Goal: Task Accomplishment & Management: Complete application form

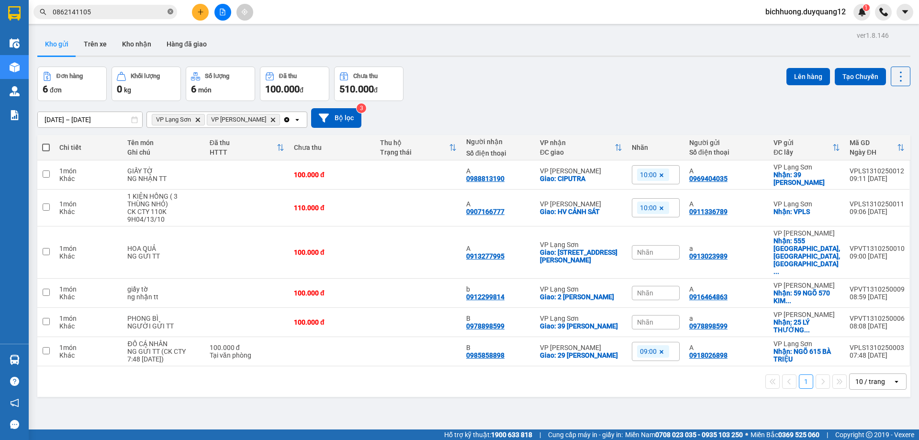
click at [170, 13] on icon "close-circle" at bounding box center [171, 12] width 6 height 6
click at [199, 12] on icon "plus" at bounding box center [200, 12] width 7 height 7
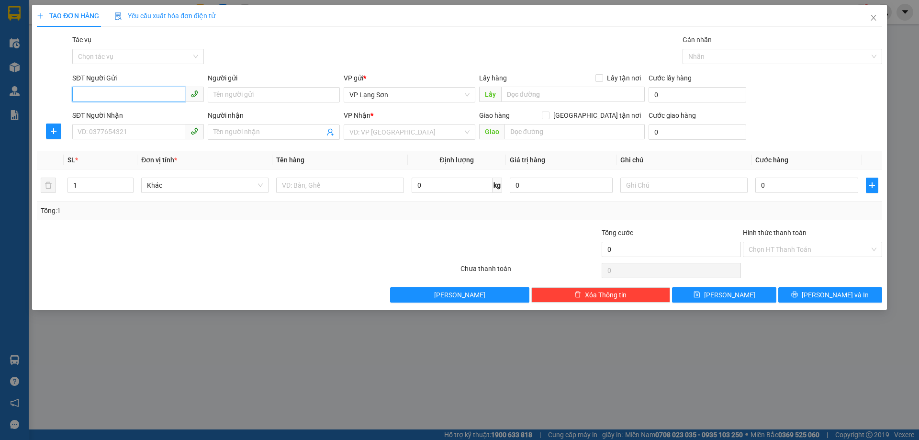
click at [85, 93] on input "SĐT Người Gửi" at bounding box center [128, 94] width 113 height 15
paste input "0336018573"
click at [80, 100] on input "0336018573" at bounding box center [128, 94] width 113 height 15
type input "0336018573"
click at [99, 113] on div "0336018573" at bounding box center [138, 114] width 120 height 11
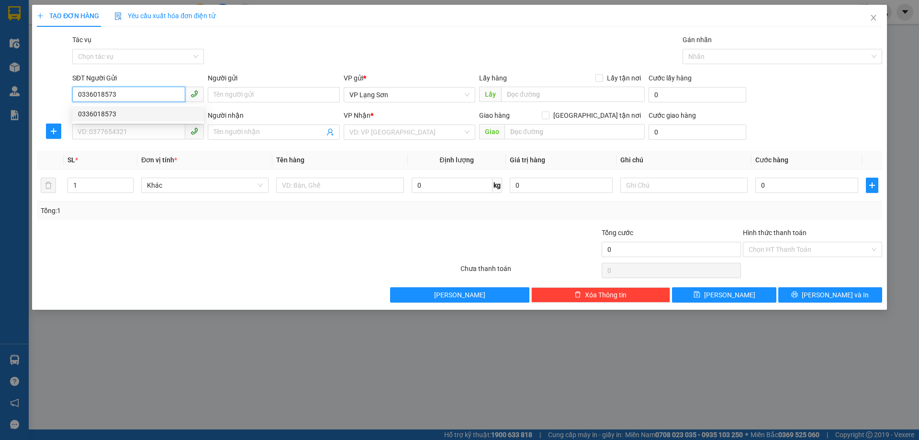
checkbox input "true"
type input "VPHN"
type input "0336018573"
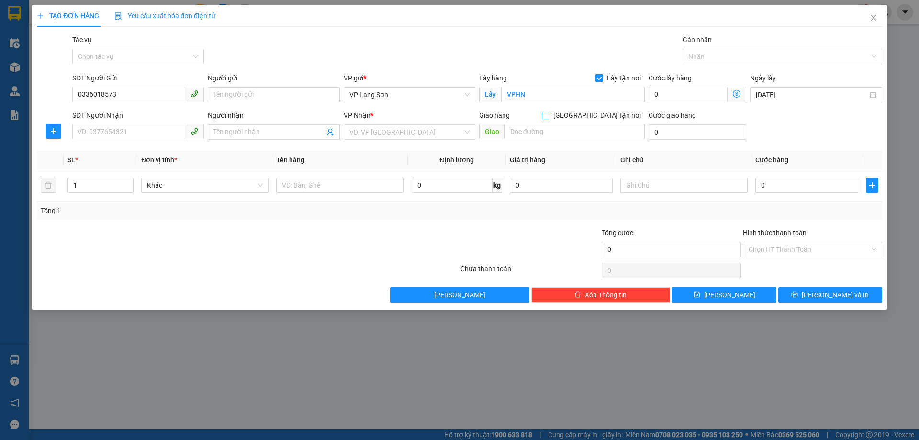
click at [550, 118] on span at bounding box center [546, 116] width 8 height 8
click at [549, 118] on input "[GEOGRAPHIC_DATA] tận nơi" at bounding box center [545, 115] width 7 height 7
checkbox input "true"
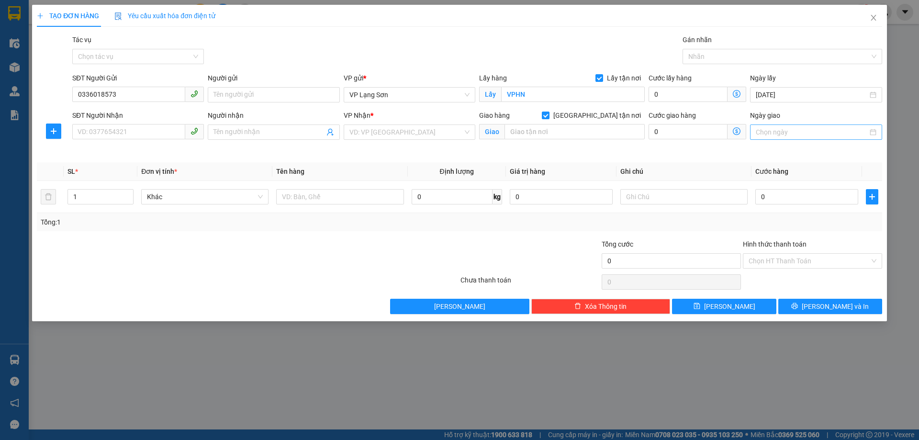
click at [773, 135] on input "Ngày giao" at bounding box center [812, 132] width 112 height 11
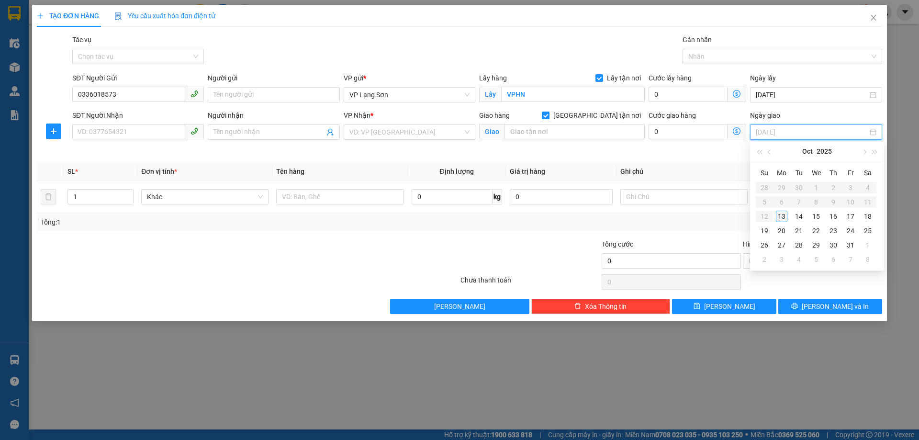
type input "[DATE]"
drag, startPoint x: 782, startPoint y: 218, endPoint x: 742, endPoint y: 207, distance: 41.4
click at [782, 218] on div "13" at bounding box center [781, 216] width 11 height 11
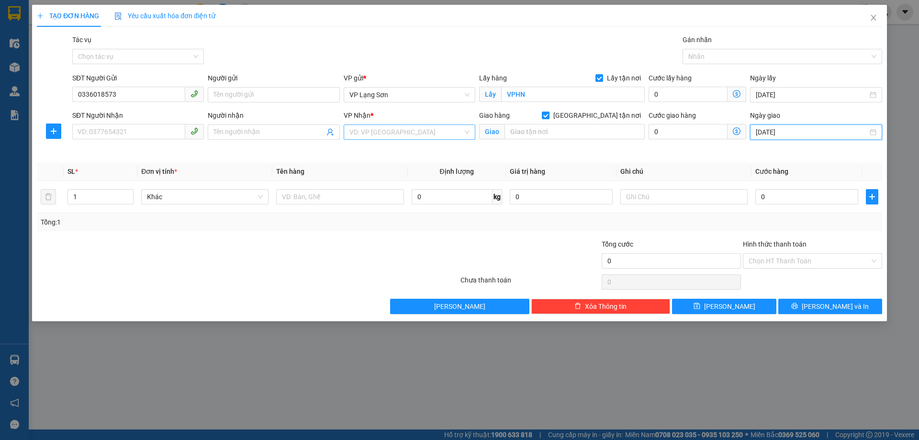
click at [391, 129] on input "search" at bounding box center [405, 132] width 113 height 14
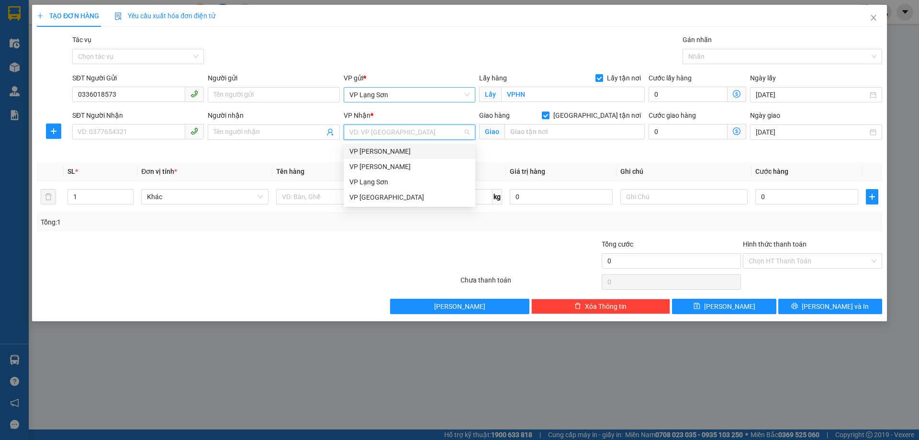
click at [397, 92] on span "VP Lạng Sơn" at bounding box center [409, 95] width 120 height 14
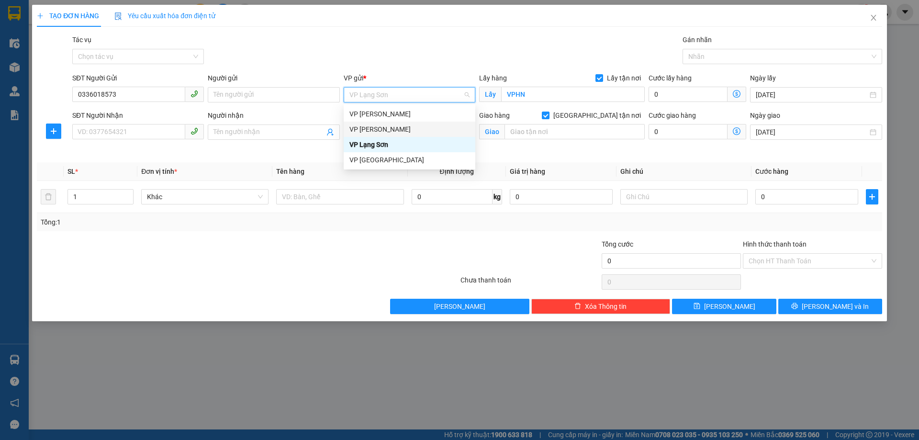
click at [378, 131] on div "VP [PERSON_NAME]" at bounding box center [409, 129] width 120 height 11
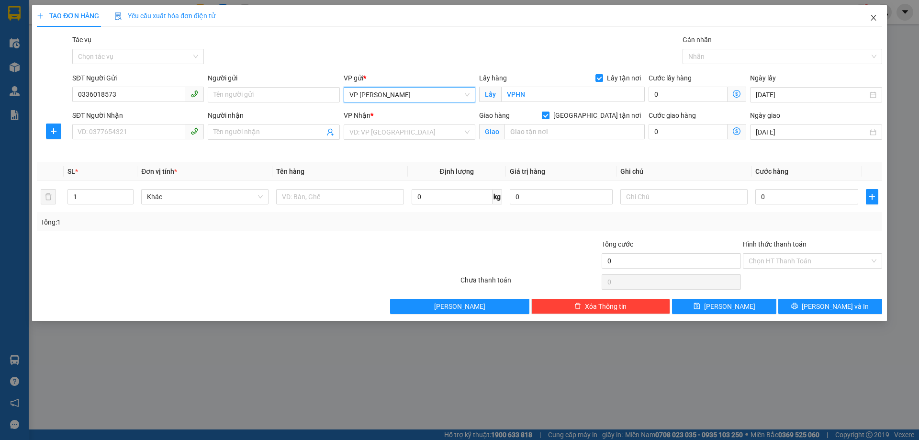
click at [876, 19] on icon "close" at bounding box center [874, 18] width 8 height 8
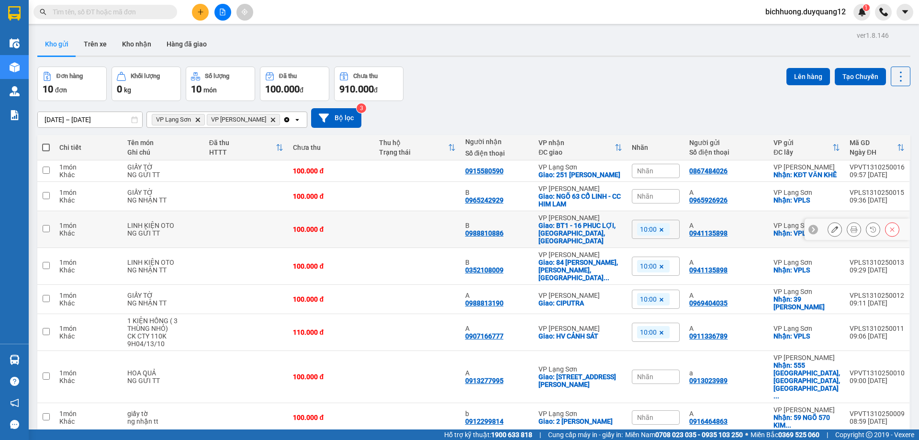
click at [46, 232] on input "checkbox" at bounding box center [46, 228] width 7 height 7
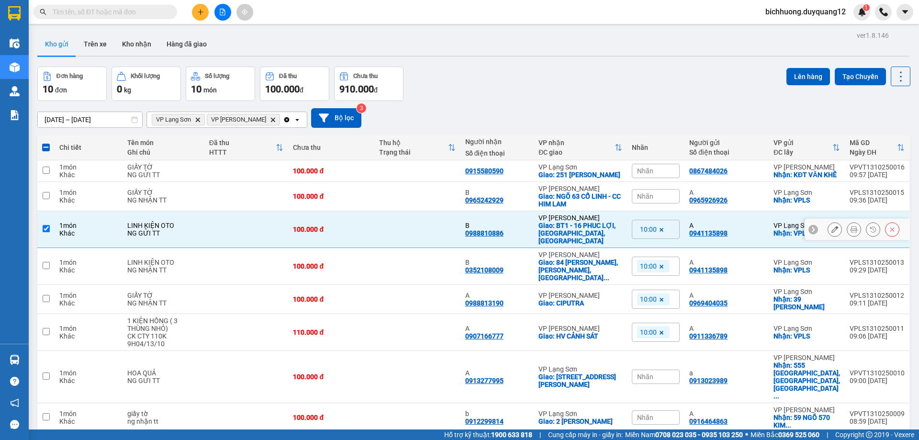
click at [46, 232] on input "checkbox" at bounding box center [46, 228] width 7 height 7
checkbox input "false"
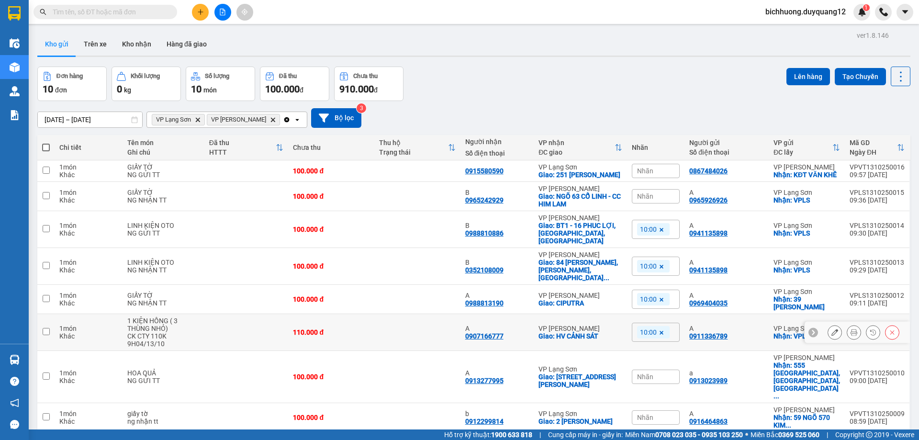
click at [45, 328] on input "checkbox" at bounding box center [46, 331] width 7 height 7
checkbox input "true"
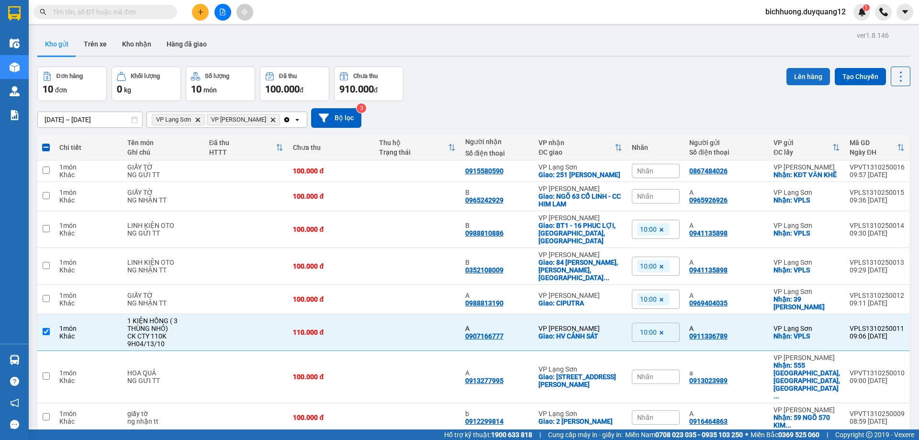
click at [809, 75] on button "Lên hàng" at bounding box center [809, 76] width 44 height 17
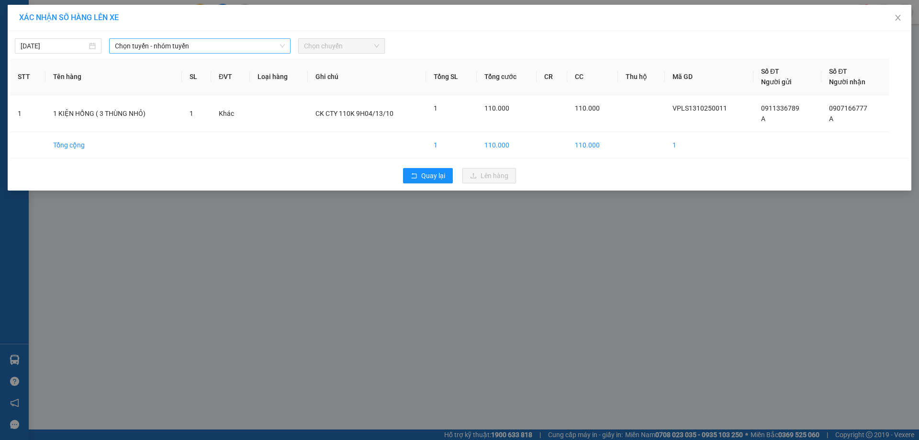
click at [282, 46] on icon "down" at bounding box center [282, 46] width 5 height 3
click at [274, 45] on span "Chọn tuyến - nhóm tuyến" at bounding box center [200, 46] width 170 height 14
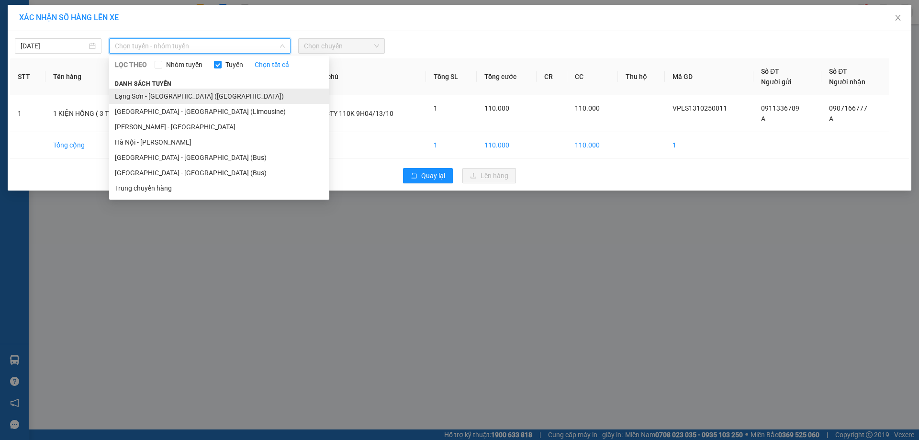
click at [186, 99] on li "Lạng Sơn - [GEOGRAPHIC_DATA] ([GEOGRAPHIC_DATA])" at bounding box center [219, 96] width 220 height 15
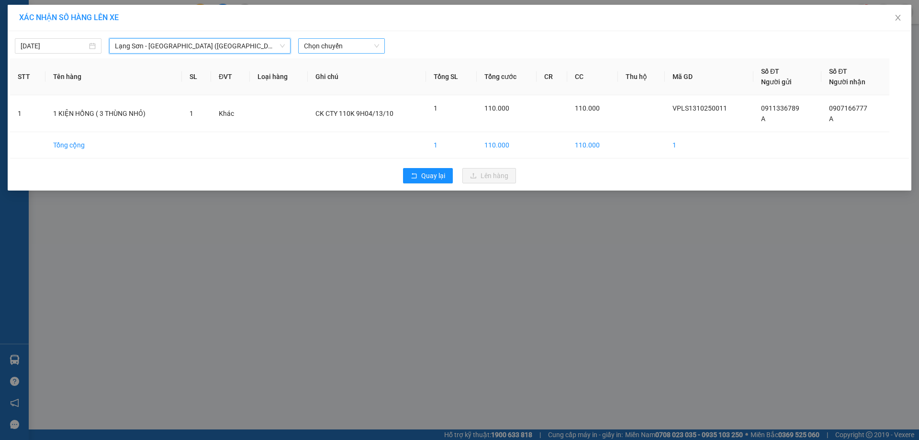
click at [377, 47] on span "Chọn chuyến" at bounding box center [341, 46] width 75 height 14
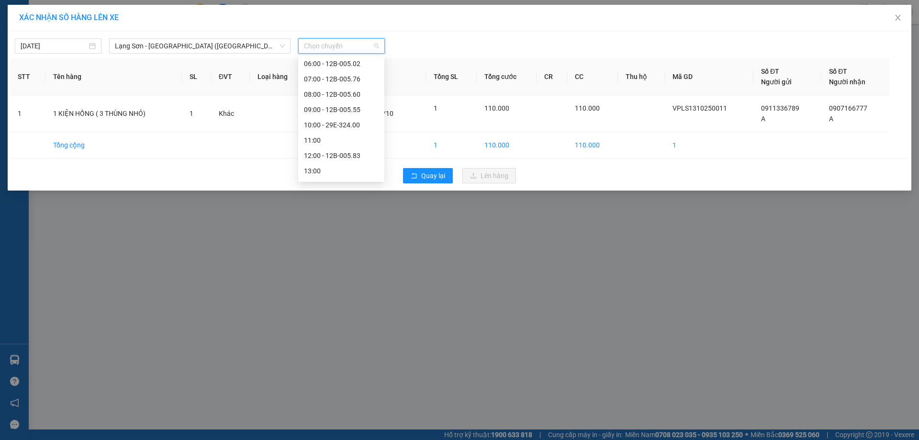
scroll to position [67, 0]
click at [376, 48] on span "Chọn chuyến" at bounding box center [341, 46] width 75 height 14
click at [335, 124] on div "10:00 - 29E-324.00" at bounding box center [341, 122] width 75 height 11
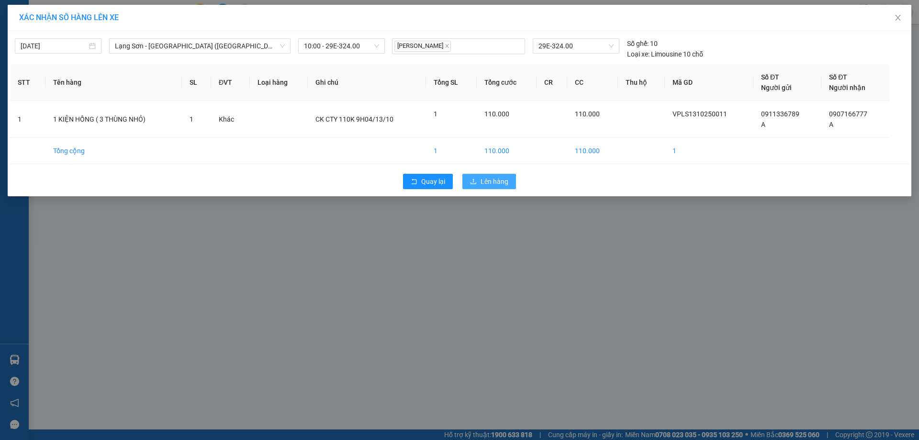
click at [489, 181] on span "Lên hàng" at bounding box center [495, 181] width 28 height 11
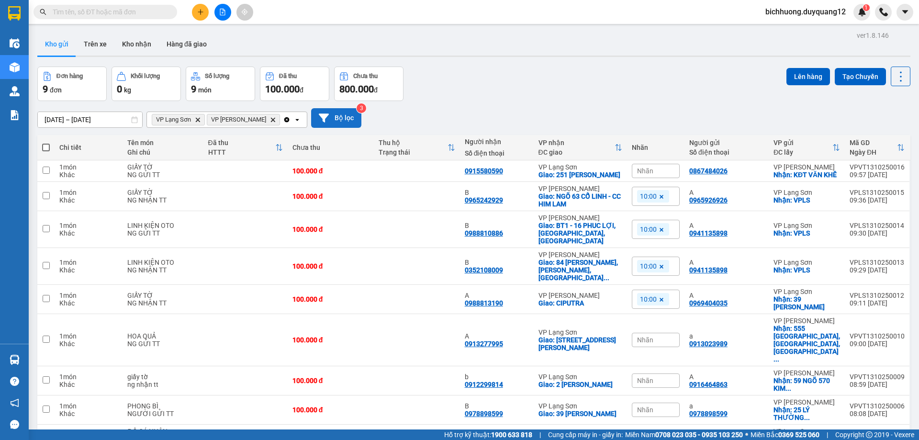
click at [328, 118] on button "Bộ lọc" at bounding box center [336, 118] width 50 height 20
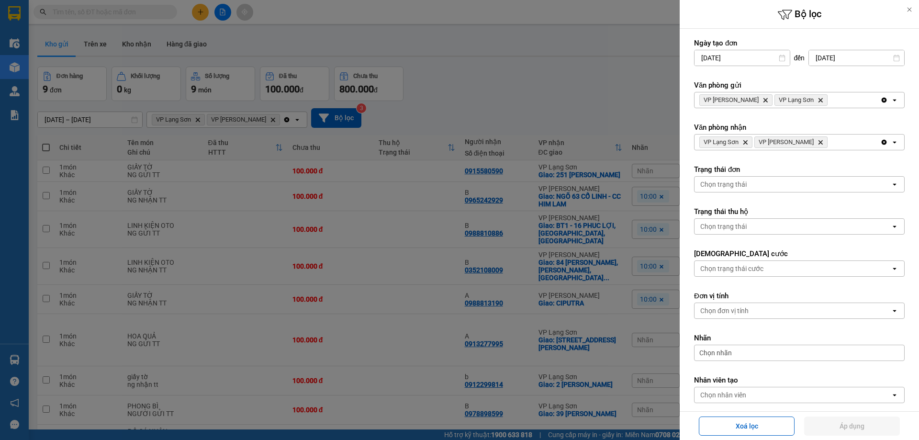
click at [763, 99] on icon "Delete" at bounding box center [766, 100] width 6 height 6
click at [746, 144] on icon "Delete" at bounding box center [745, 142] width 6 height 6
drag, startPoint x: 854, startPoint y: 428, endPoint x: 768, endPoint y: 311, distance: 145.3
click at [853, 427] on button "Áp dụng" at bounding box center [852, 425] width 96 height 19
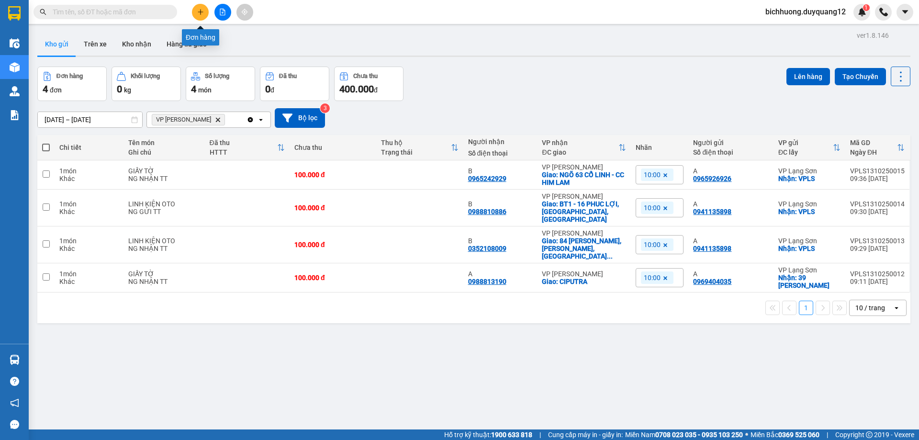
click at [199, 11] on icon "plus" at bounding box center [200, 12] width 7 height 7
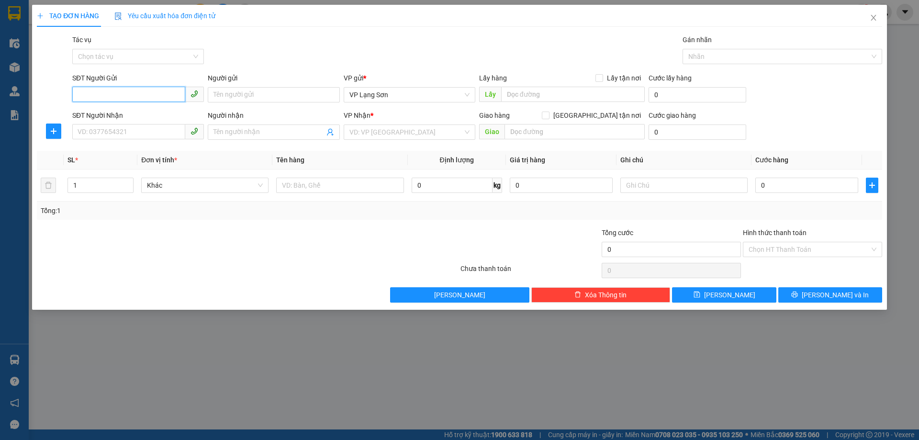
click at [114, 96] on input "SĐT Người Gửi" at bounding box center [128, 94] width 113 height 15
type input "0981169966"
click at [116, 113] on div "0981169966 - A" at bounding box center [138, 114] width 120 height 11
type input "A"
checkbox input "true"
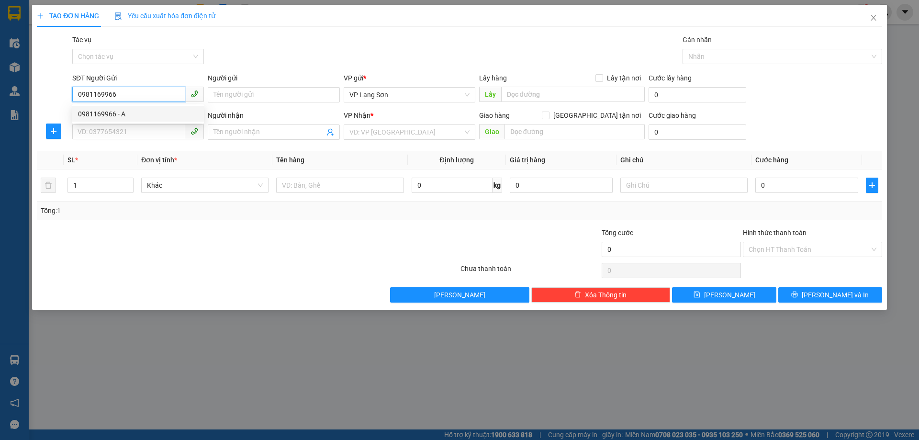
type input "VPLS"
type input "0981169966"
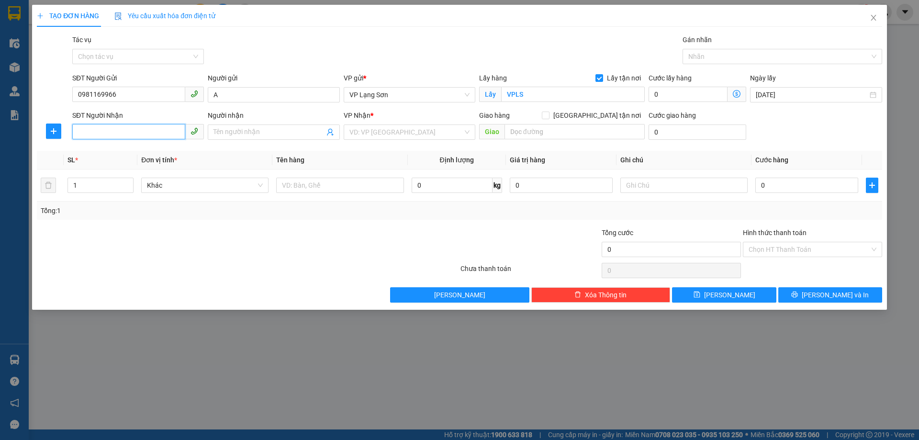
click at [163, 133] on input "SĐT Người Nhận" at bounding box center [128, 131] width 113 height 15
click at [106, 150] on div "0828311888 - B" at bounding box center [138, 151] width 120 height 11
type input "0828311888"
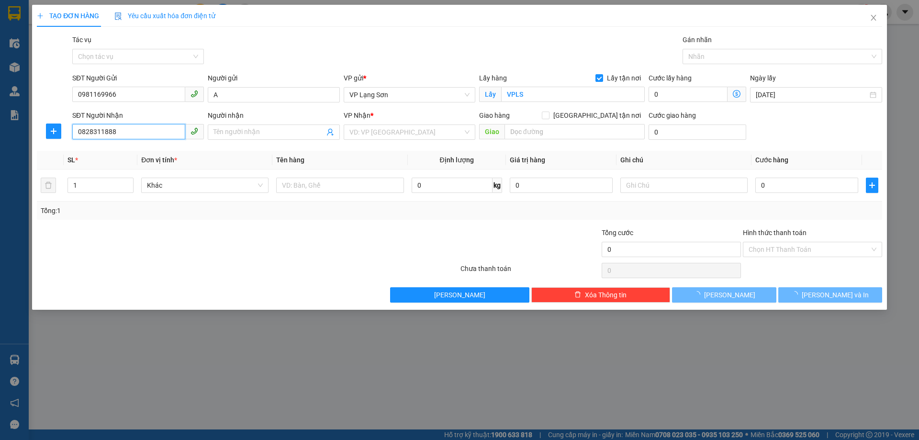
type input "B"
checkbox input "true"
type input "NGỌC TRAI 0321 OCEAN [PERSON_NAME],[GEOGRAPHIC_DATA],[GEOGRAPHIC_DATA]"
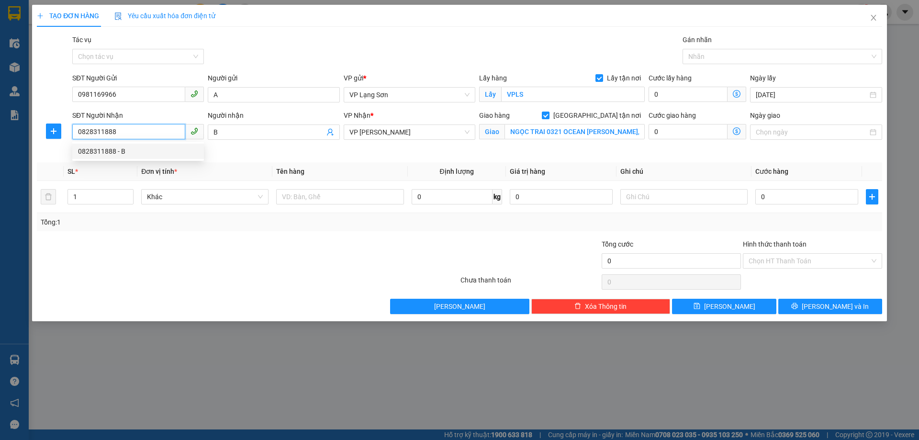
drag, startPoint x: 113, startPoint y: 137, endPoint x: 65, endPoint y: 146, distance: 49.7
click at [65, 146] on div "SĐT Người Nhận 0828311888 Người nhận B VP Nhận * VP Minh Khai Giao hàng Giao tậ…" at bounding box center [459, 132] width 847 height 45
type input "0987772479"
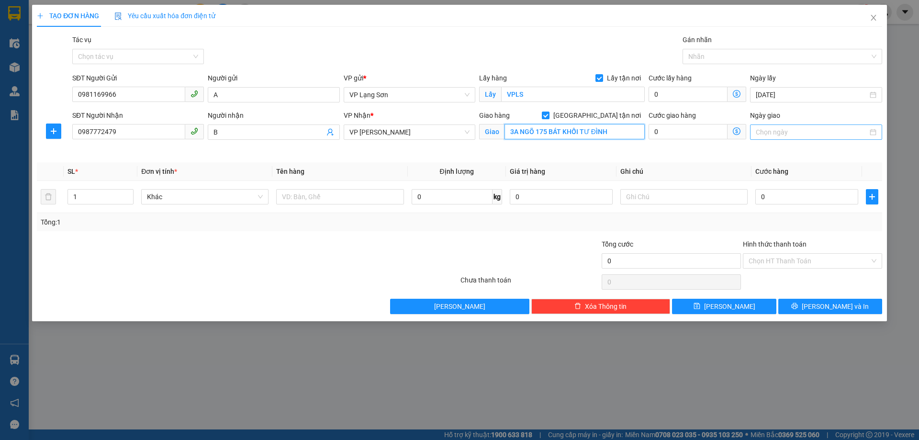
type input "3A NGÕ 175 BÁT KHỐI TƯ ĐÌNH"
click at [818, 135] on input "Ngày giao" at bounding box center [812, 132] width 112 height 11
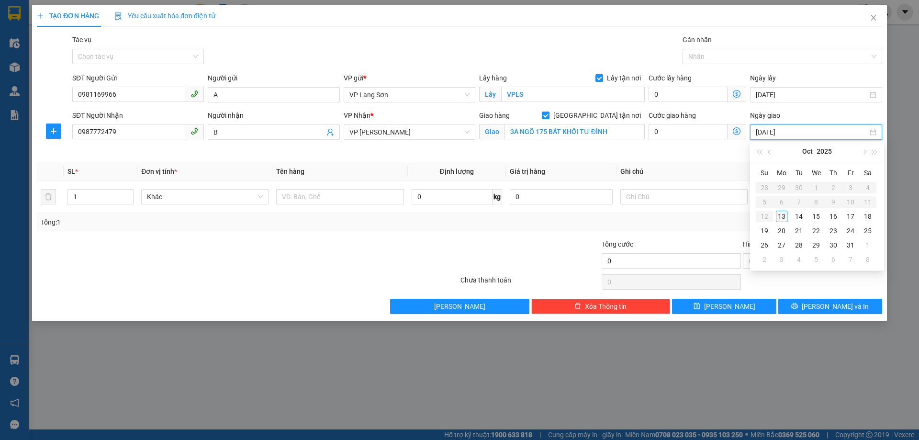
type input "[DATE]"
click at [780, 222] on div "13" at bounding box center [781, 216] width 11 height 11
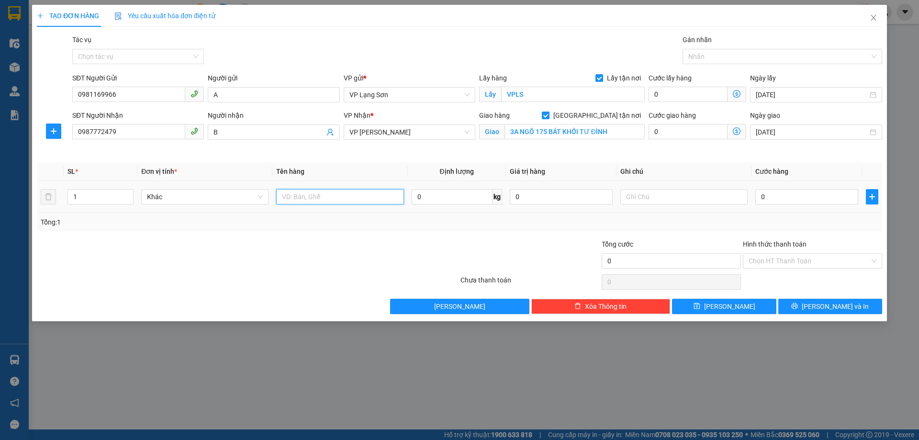
click at [321, 191] on input "text" at bounding box center [339, 196] width 127 height 15
type input "1 KIỆN ĐỒ ĂN"
click at [645, 192] on input "text" at bounding box center [683, 196] width 127 height 15
type input "NGƯỜI GỬI TT"
click at [777, 192] on input "0" at bounding box center [806, 196] width 103 height 15
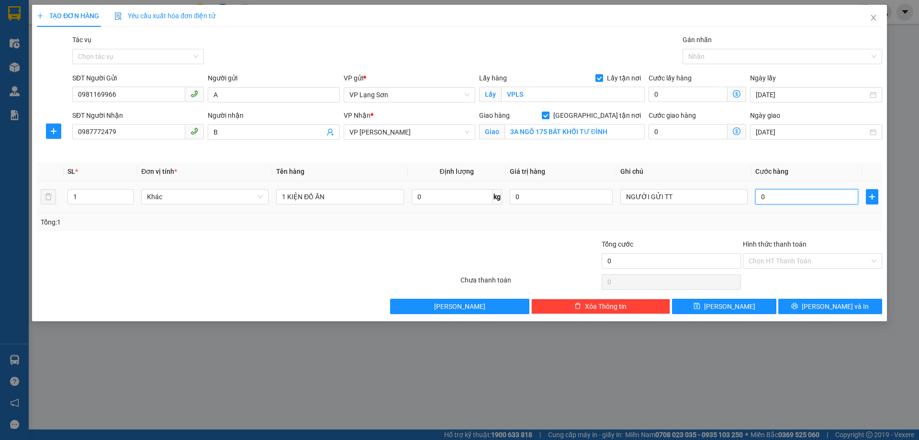
type input "1"
type input "11"
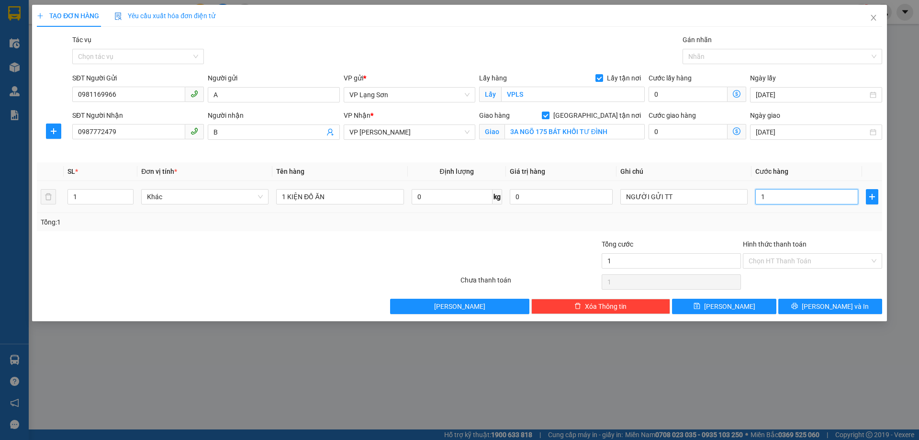
type input "11"
type input "110"
type input "1.100"
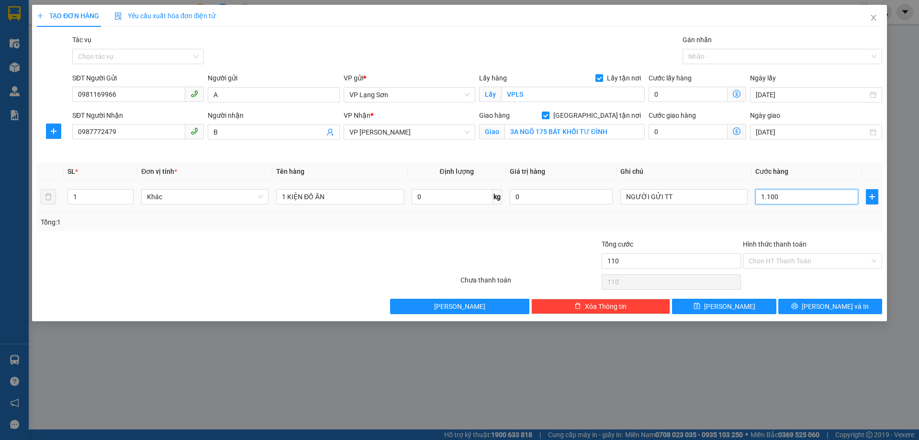
type input "1.100"
type input "11.000"
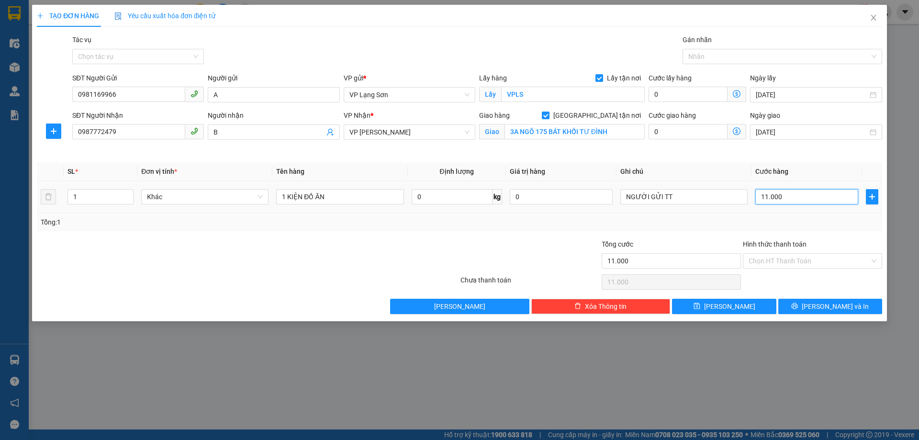
type input "110.000"
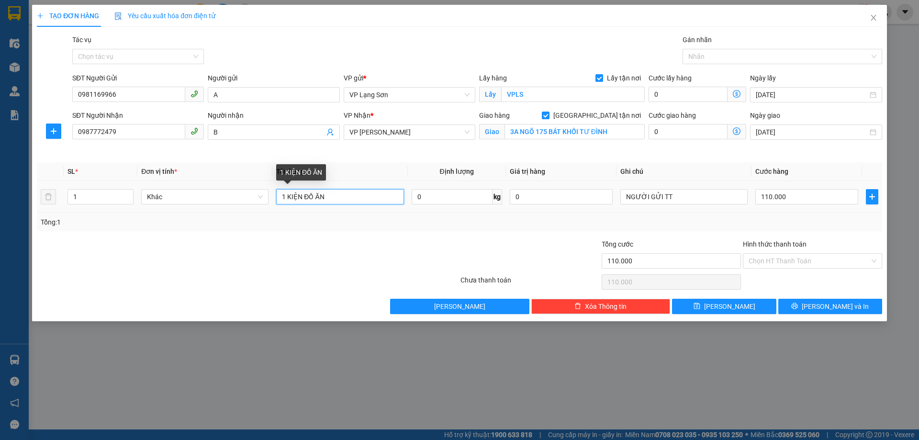
click at [338, 202] on input "1 KIỆN ĐỒ ĂN" at bounding box center [339, 196] width 127 height 15
type input "1 KIỆN ĐỒ ĂN ( TRẢ TRƯỚC 17H )"
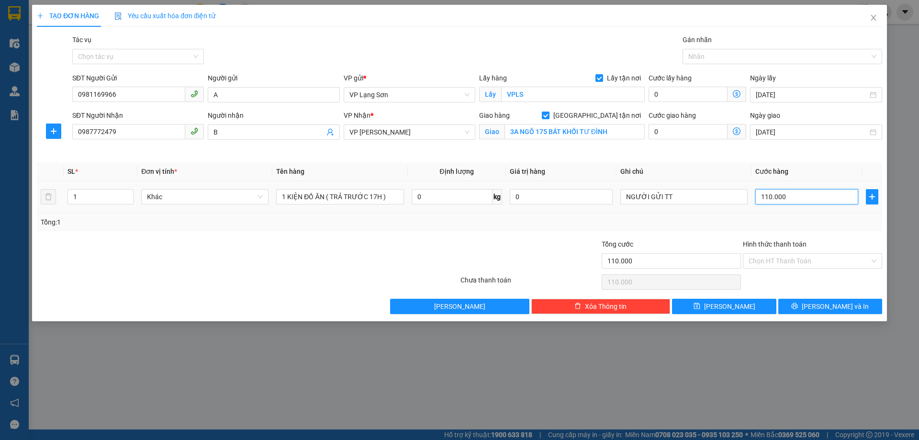
click at [796, 202] on input "110.000" at bounding box center [806, 196] width 103 height 15
type input "1"
type input "15"
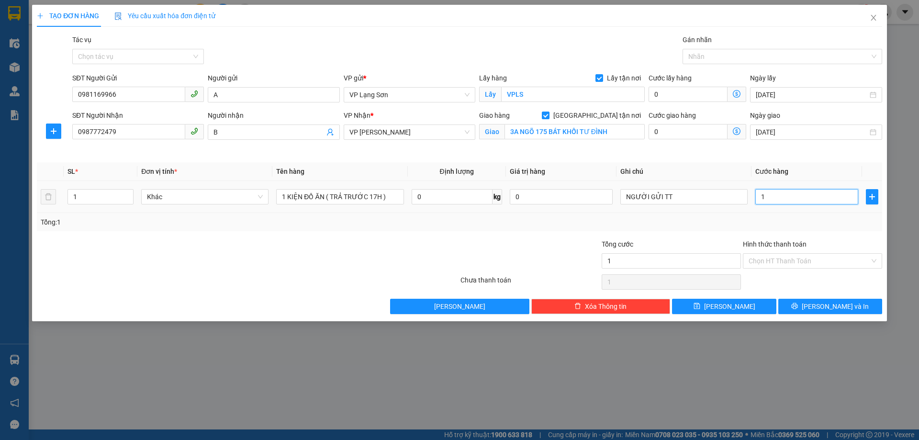
type input "15"
type input "150"
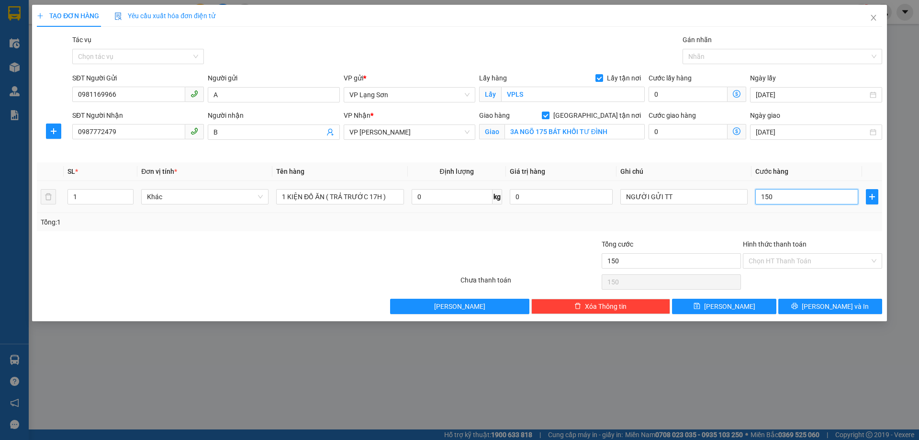
type input "1.500"
type input "15.000"
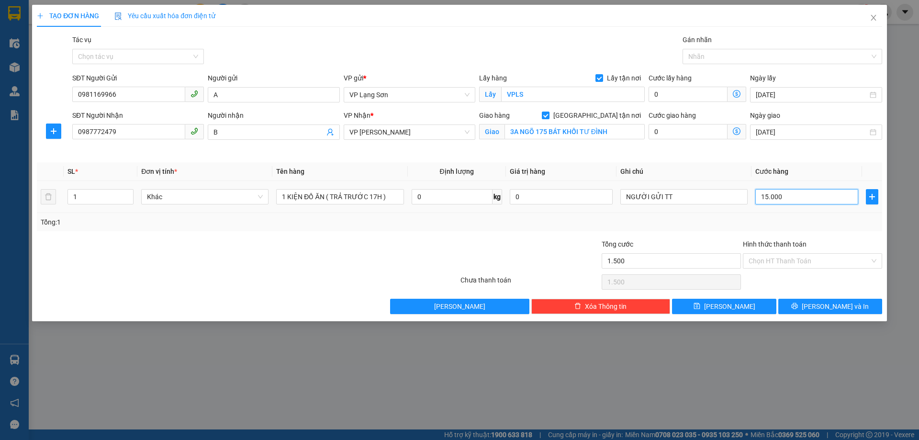
type input "15.000"
type input "150.000"
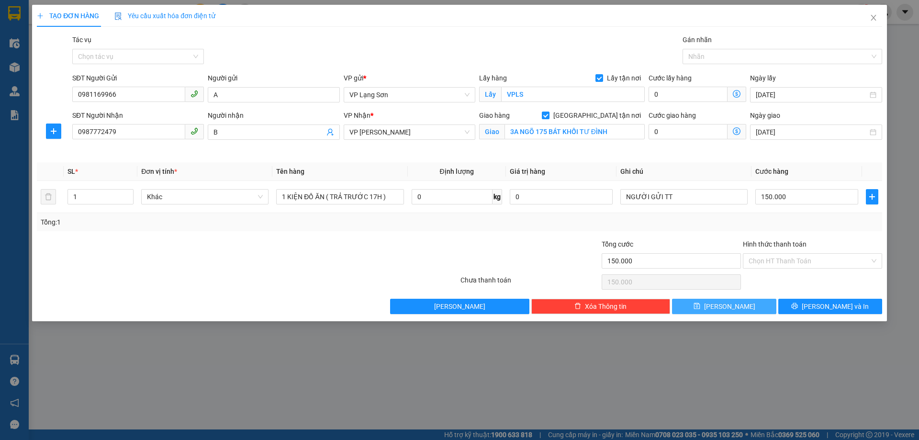
click at [731, 307] on span "[PERSON_NAME]" at bounding box center [729, 306] width 51 height 11
checkbox input "false"
type input "0"
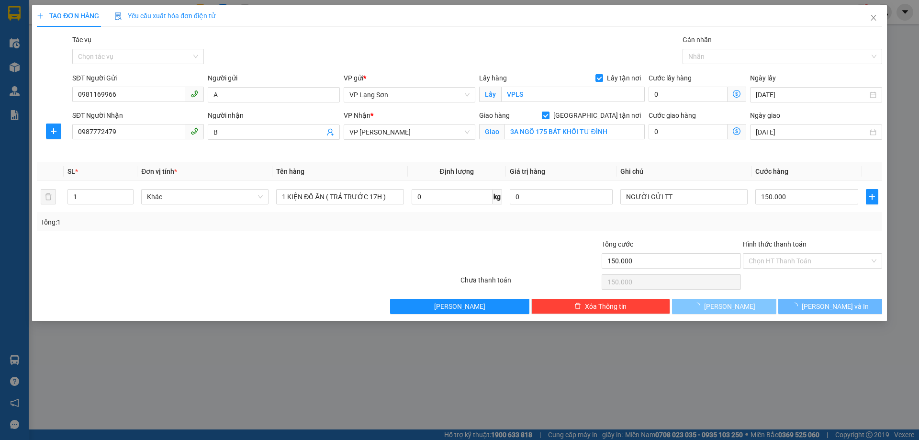
type input "0"
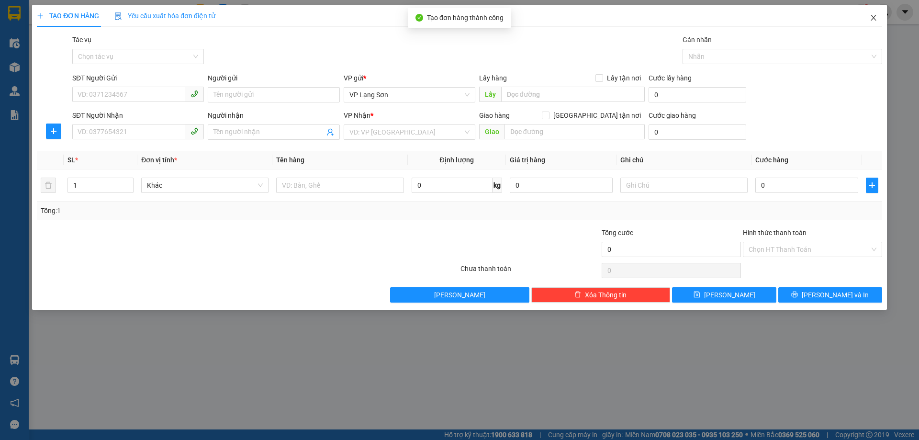
click at [874, 19] on icon "close" at bounding box center [873, 18] width 5 height 6
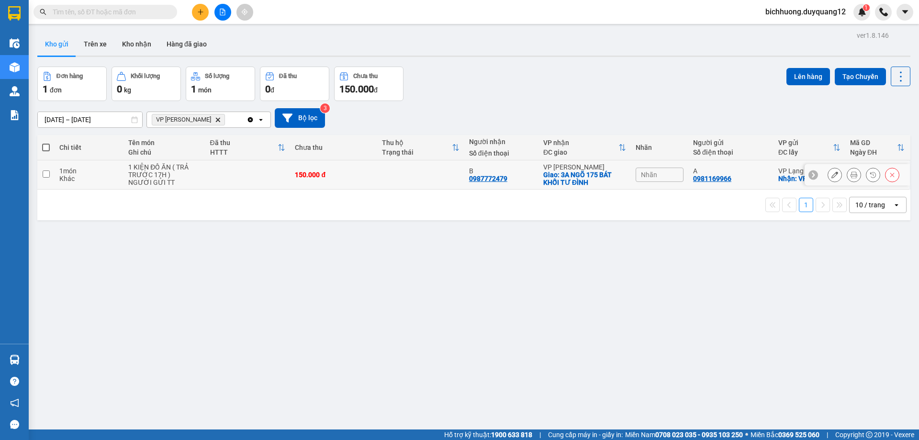
click at [669, 172] on div "Nhãn" at bounding box center [660, 175] width 48 height 14
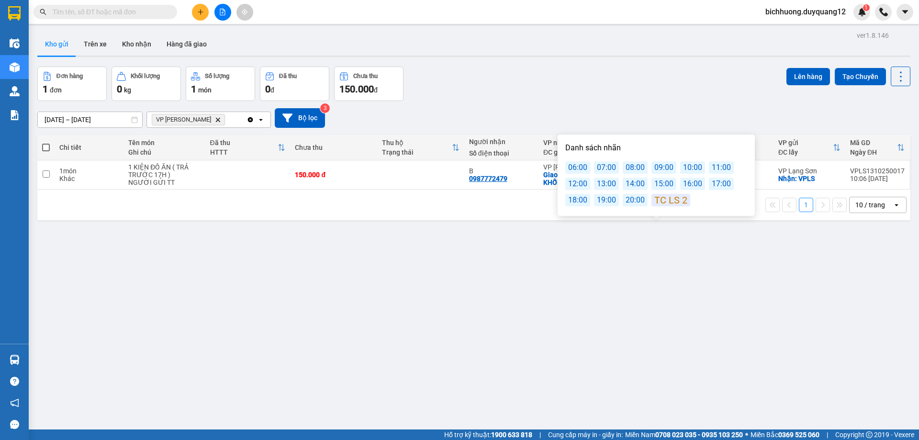
click at [718, 168] on div "11:00" at bounding box center [721, 167] width 25 height 12
click at [719, 169] on div "11:00" at bounding box center [721, 167] width 25 height 12
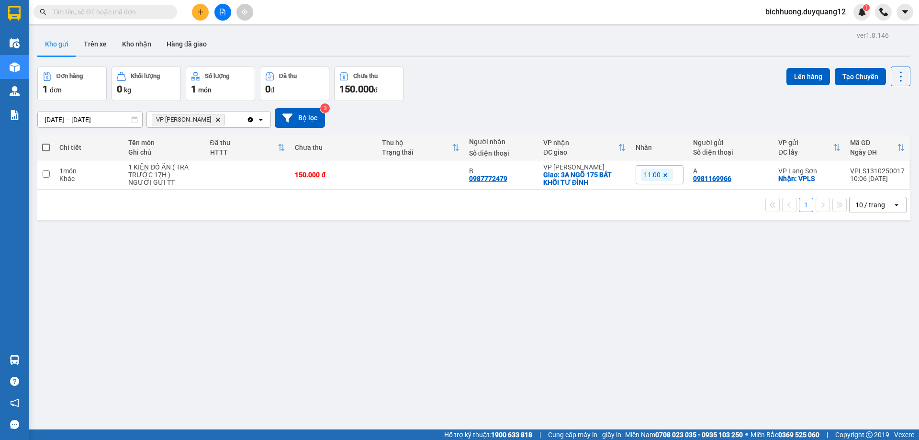
click at [729, 101] on div "[DATE] – [DATE] Press the down arrow key to interact with the calendar and sele…" at bounding box center [473, 118] width 873 height 34
click at [832, 177] on icon at bounding box center [835, 174] width 7 height 7
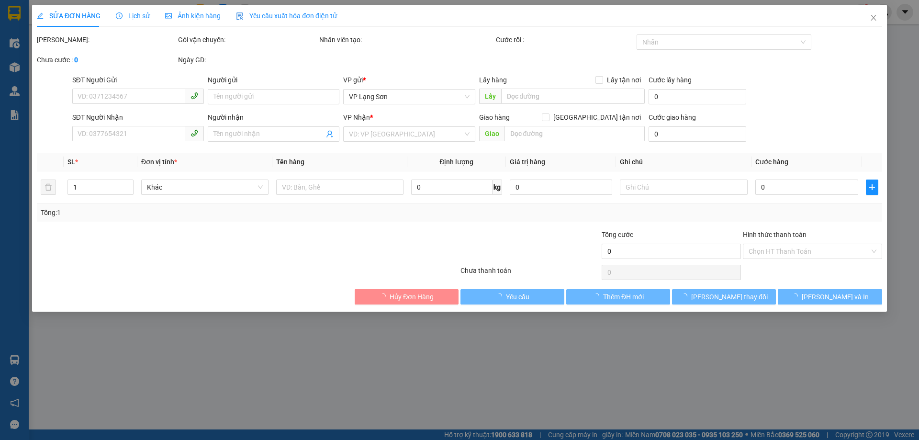
type input "0981169966"
type input "A"
checkbox input "true"
type input "VPLS"
type input "0987772479"
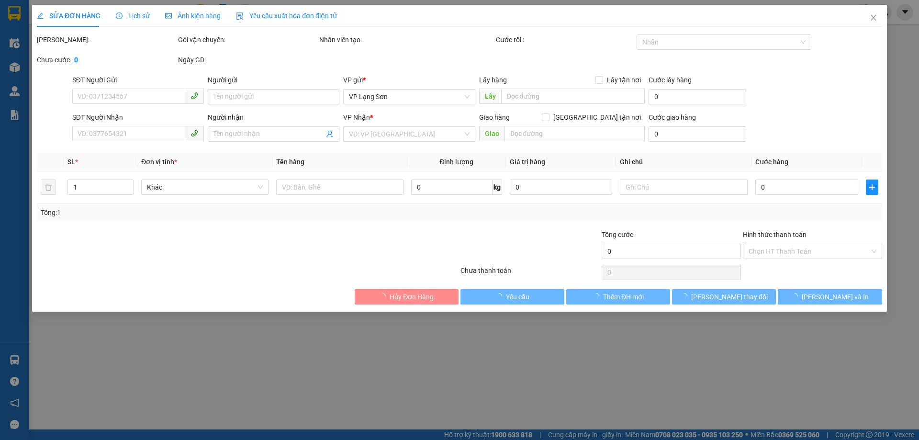
type input "B"
checkbox input "true"
type input "3A NGÕ 175 BÁT KHỐI TƯ ĐÌNH"
type input "150.000"
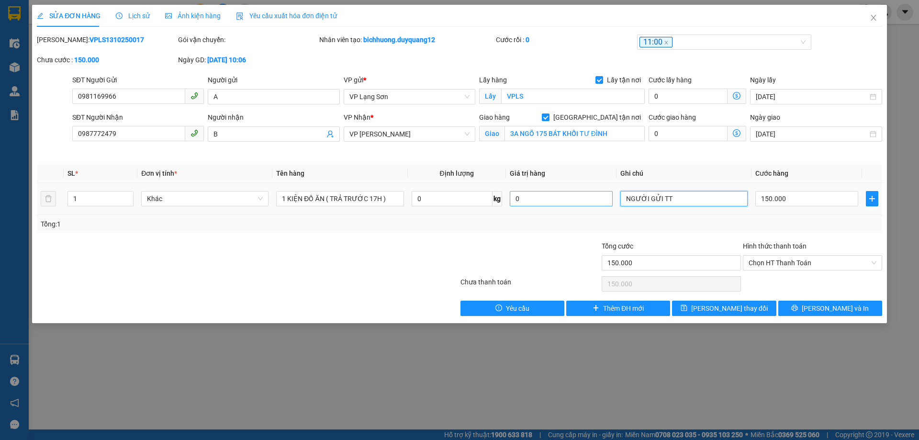
drag, startPoint x: 632, startPoint y: 200, endPoint x: 606, endPoint y: 205, distance: 26.8
click at [606, 205] on tr "1 Khác 1 KIỆN ĐỒ ĂN ( TRẢ TRƯỚC 17H ) 0 kg 0 NGƯỜI GỬI TT 150.000" at bounding box center [459, 199] width 845 height 32
type input "CK CTY 150K"
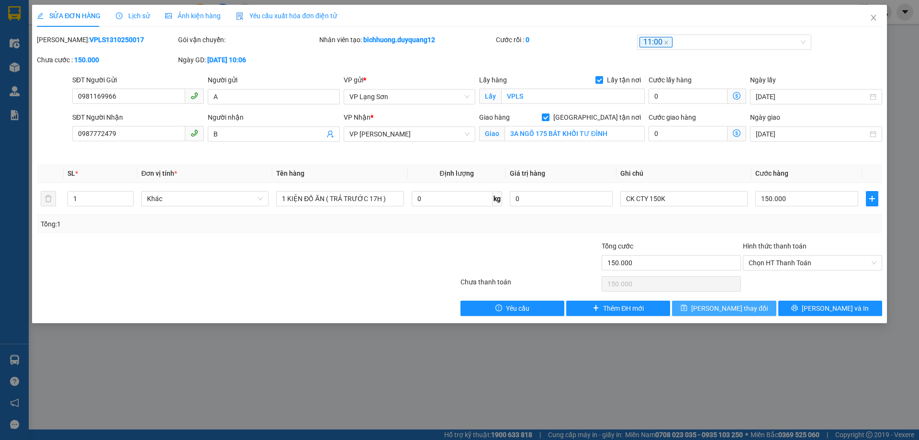
click at [723, 309] on span "[PERSON_NAME] thay đổi" at bounding box center [729, 308] width 77 height 11
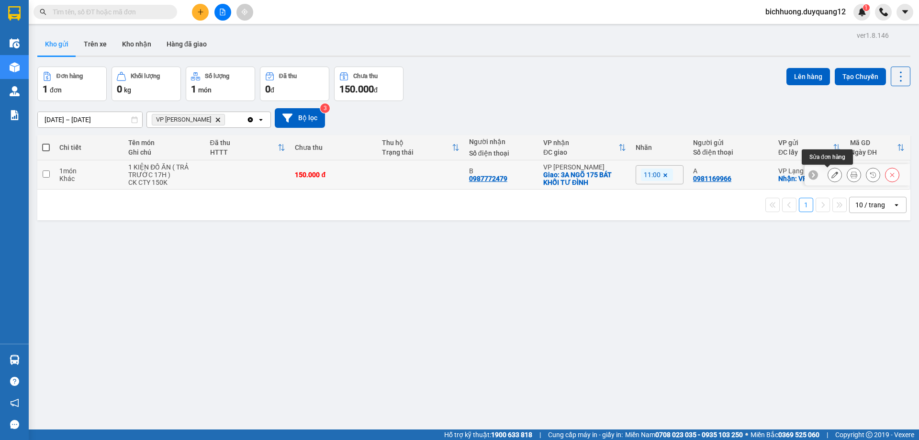
click at [828, 179] on button at bounding box center [834, 175] width 13 height 17
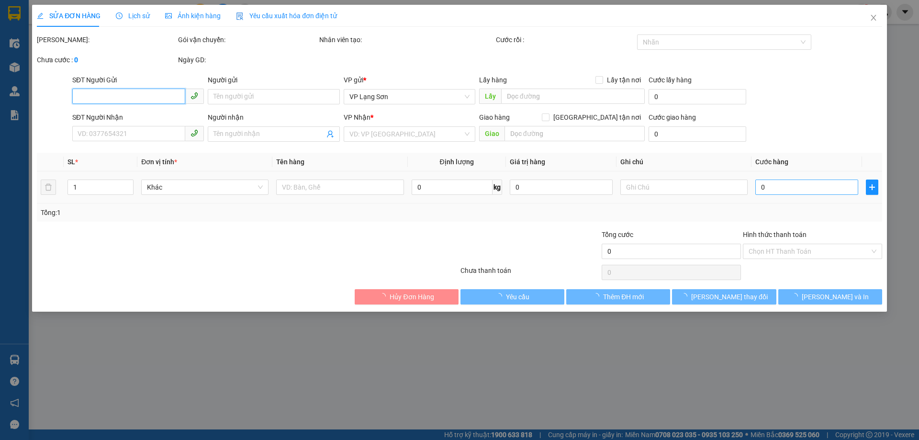
type input "0981169966"
type input "A"
checkbox input "true"
type input "VPLS"
type input "0987772479"
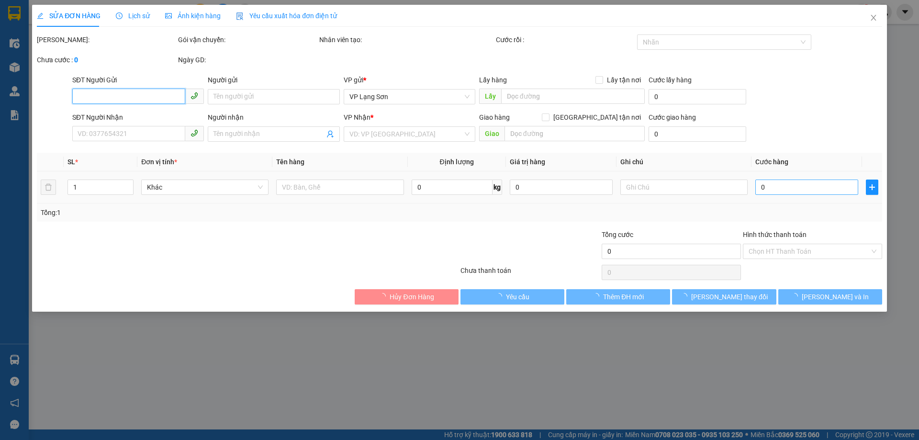
type input "B"
checkbox input "true"
type input "3A NGÕ 175 BÁT KHỐI TƯ ĐÌNH"
type input "150.000"
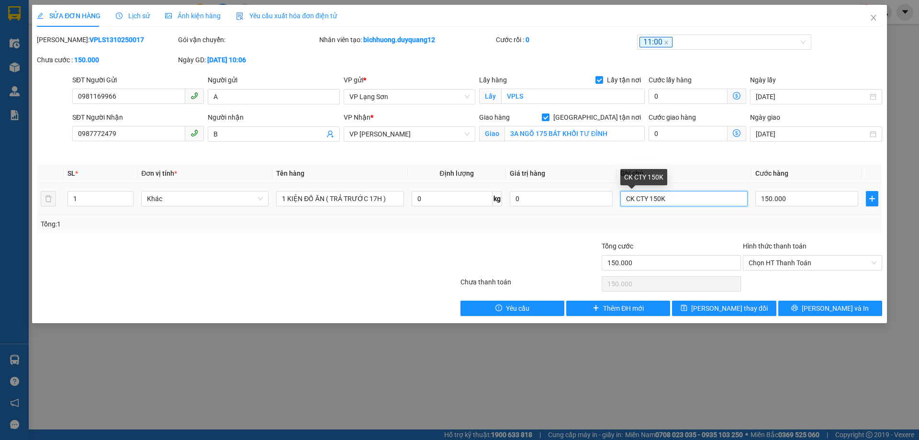
click at [673, 203] on input "CK CTY 150K" at bounding box center [683, 198] width 127 height 15
click at [815, 267] on span "Chọn HT Thanh Toán" at bounding box center [813, 263] width 128 height 14
type input "CK CTY 150K 10H08/13/10"
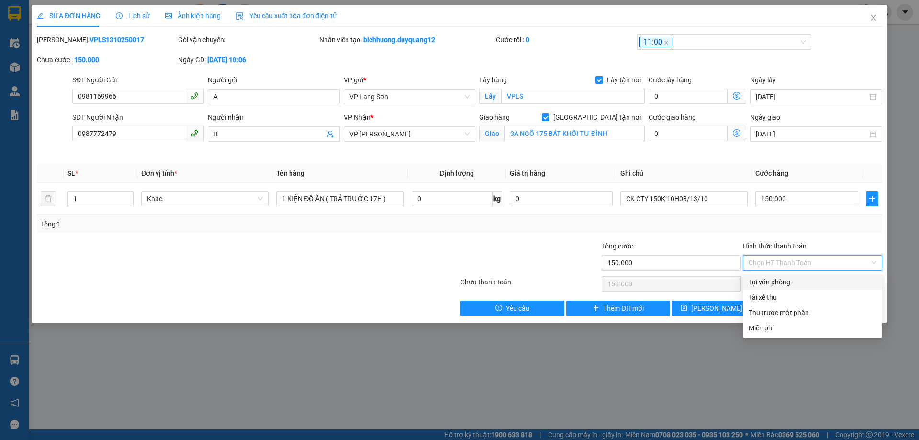
click at [786, 285] on div "Tại văn phòng" at bounding box center [813, 282] width 128 height 11
type input "0"
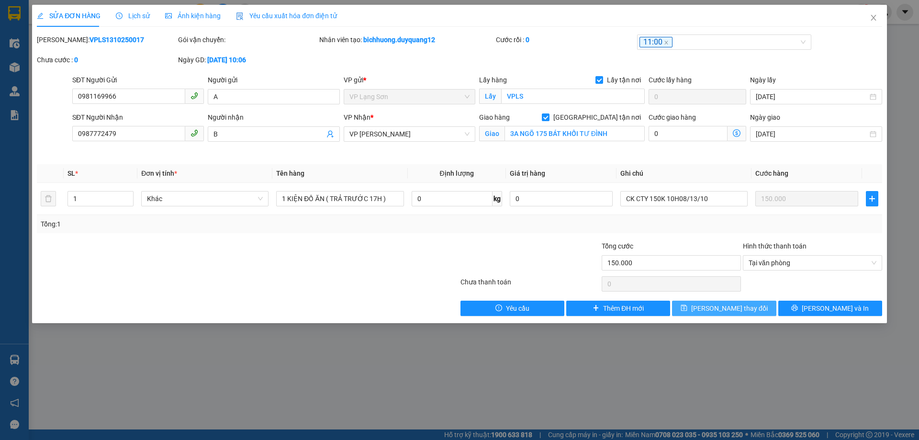
click at [723, 308] on span "[PERSON_NAME] thay đổi" at bounding box center [729, 308] width 77 height 11
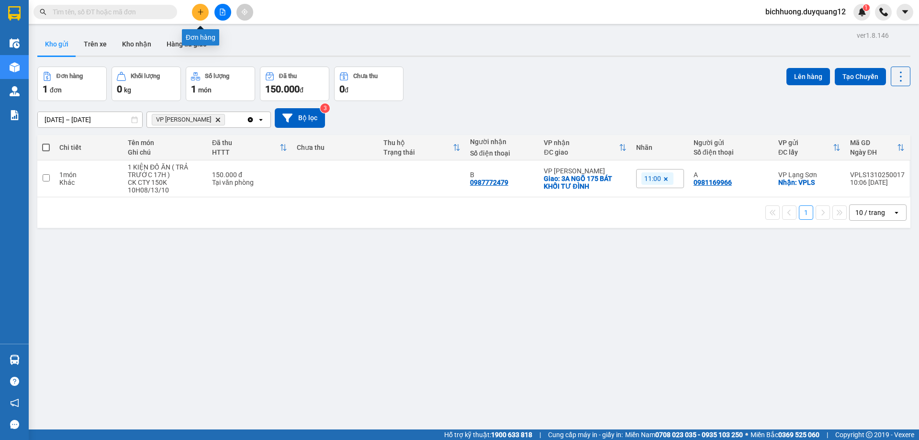
click at [200, 11] on icon "plus" at bounding box center [200, 12] width 7 height 7
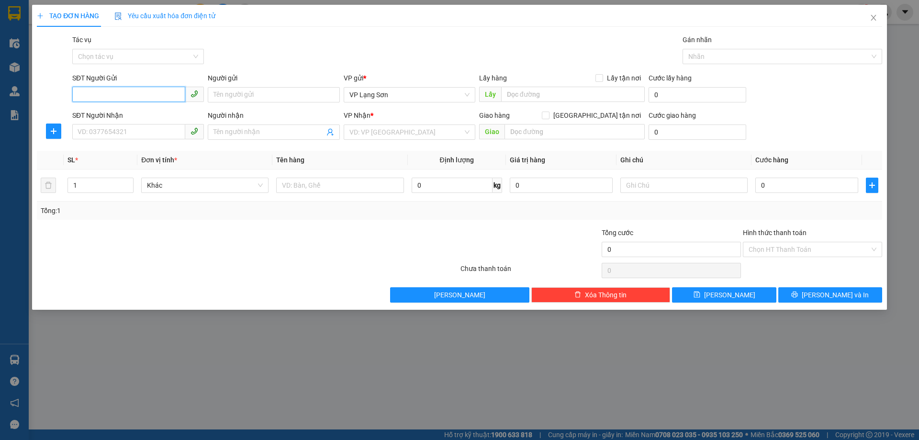
click at [87, 96] on input "SĐT Người Gửi" at bounding box center [128, 94] width 113 height 15
paste input "0942101991"
click at [80, 98] on input "0942101991" at bounding box center [128, 94] width 113 height 15
type input "0942101991"
click at [272, 97] on input "Người gửi" at bounding box center [274, 94] width 132 height 15
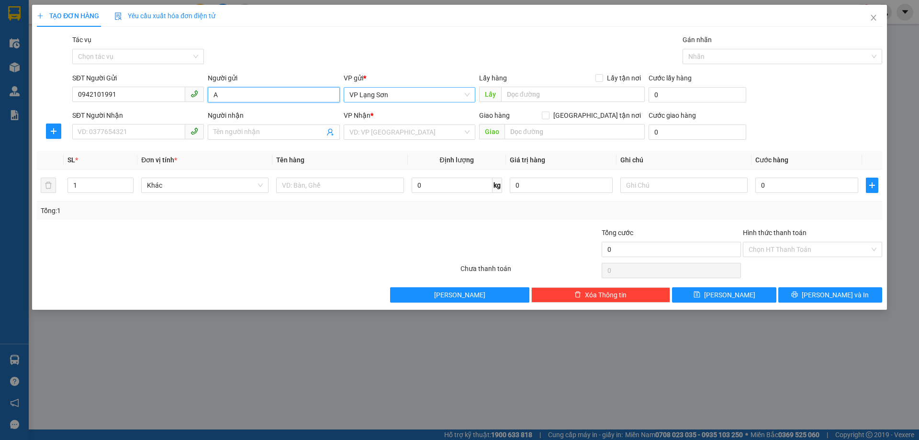
click at [419, 97] on span "VP Lạng Sơn" at bounding box center [409, 95] width 120 height 14
type input "A"
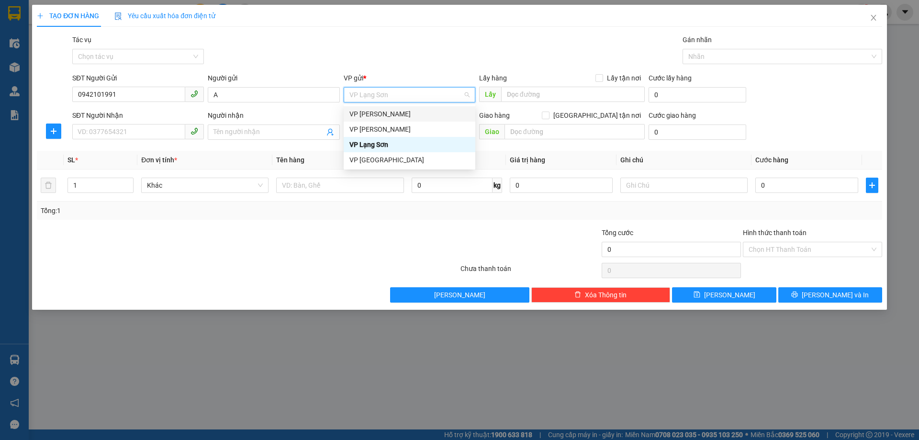
drag, startPoint x: 382, startPoint y: 117, endPoint x: 406, endPoint y: 117, distance: 23.5
click at [385, 117] on div "VP [PERSON_NAME]" at bounding box center [409, 114] width 120 height 11
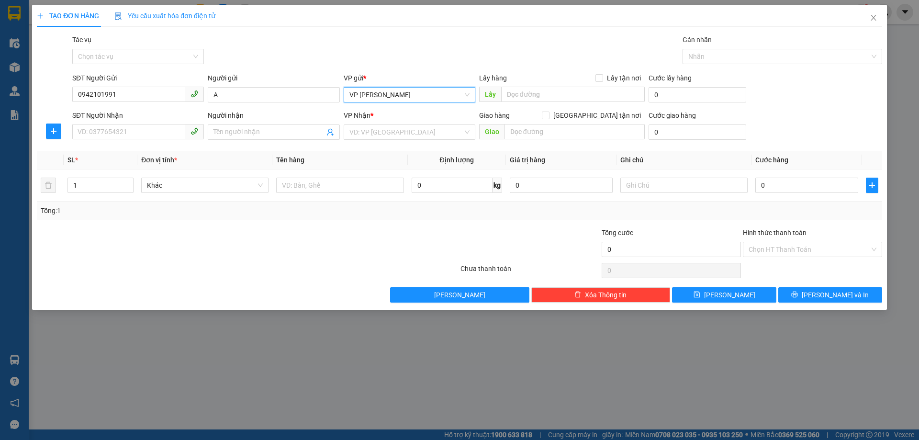
click at [430, 97] on span "VP [PERSON_NAME]" at bounding box center [409, 95] width 120 height 14
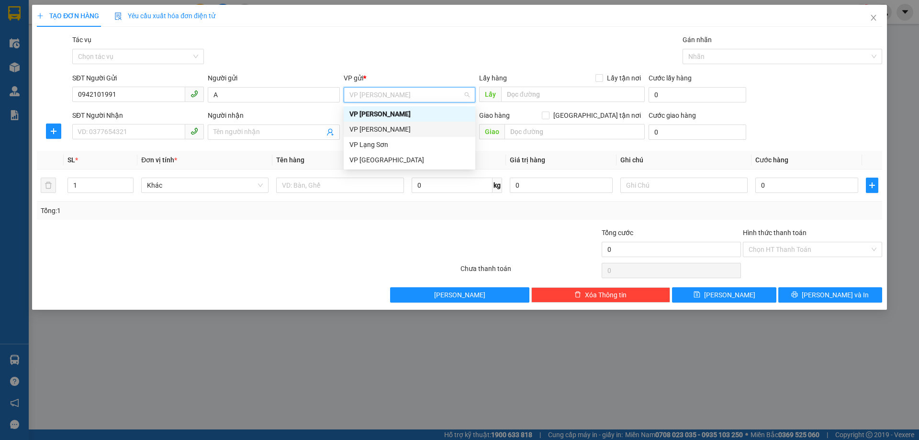
drag, startPoint x: 379, startPoint y: 133, endPoint x: 398, endPoint y: 132, distance: 19.6
click at [382, 132] on div "VP [PERSON_NAME]" at bounding box center [409, 129] width 120 height 11
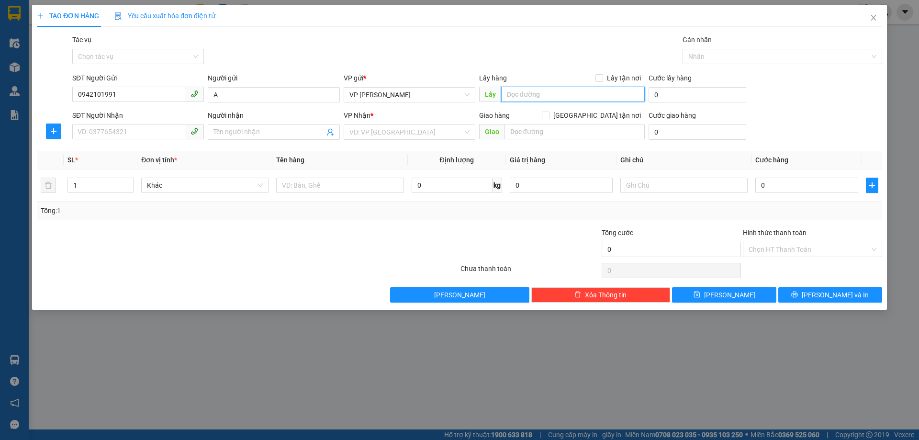
click at [528, 97] on input "text" at bounding box center [573, 94] width 144 height 15
click at [422, 99] on span "VP [PERSON_NAME]" at bounding box center [409, 95] width 120 height 14
type input "1 VĂN [PERSON_NAME]"
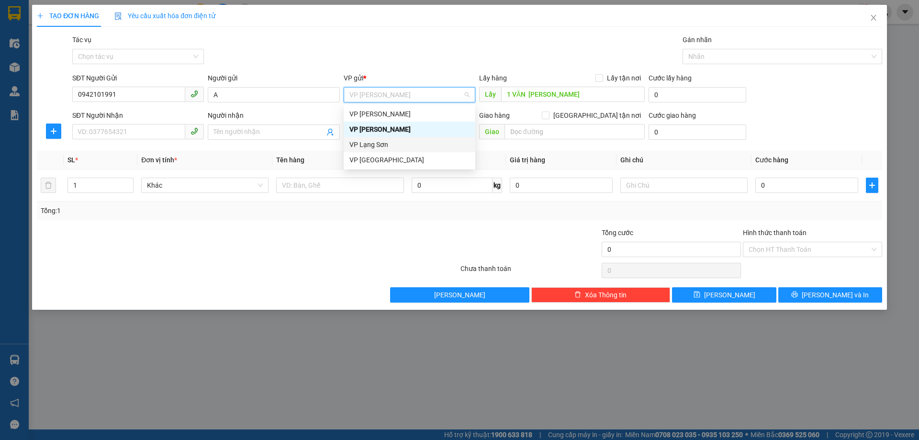
click at [375, 149] on div "VP Lạng Sơn" at bounding box center [409, 144] width 120 height 11
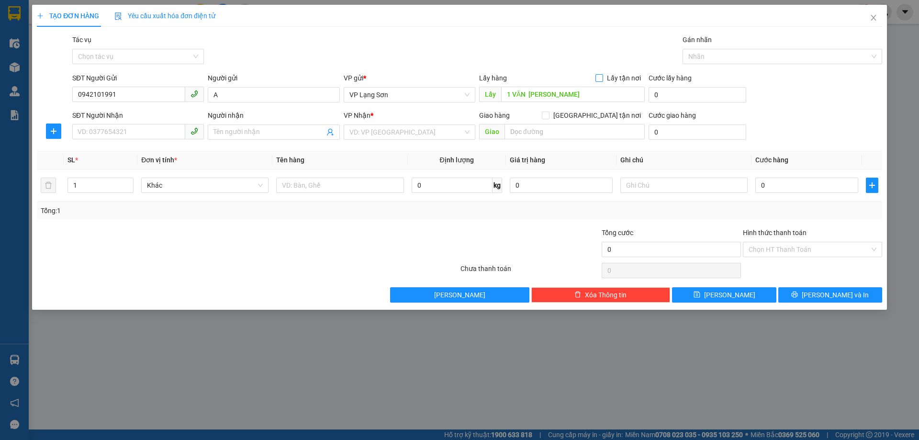
click at [599, 79] on input "Lấy tận nơi" at bounding box center [599, 77] width 7 height 7
checkbox input "true"
click at [549, 116] on input "[GEOGRAPHIC_DATA] tận nơi" at bounding box center [545, 115] width 7 height 7
checkbox input "true"
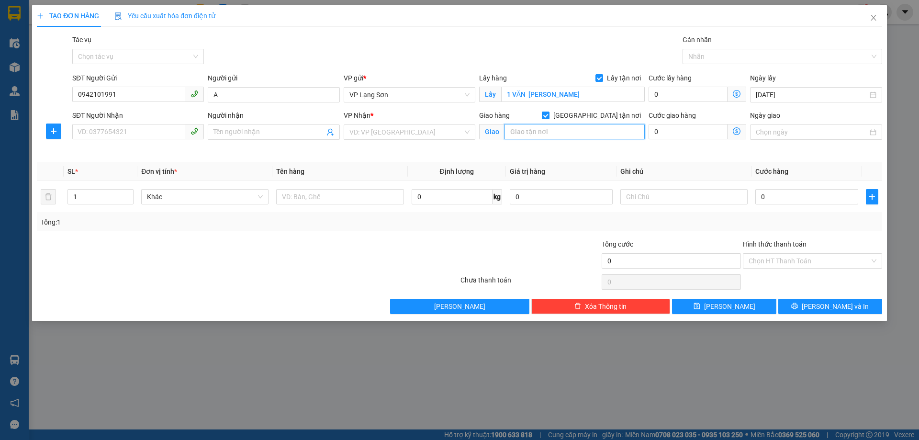
click at [555, 128] on input "text" at bounding box center [575, 131] width 140 height 15
type input "135 [PERSON_NAME]"
click at [805, 133] on input "Ngày giao" at bounding box center [812, 132] width 112 height 11
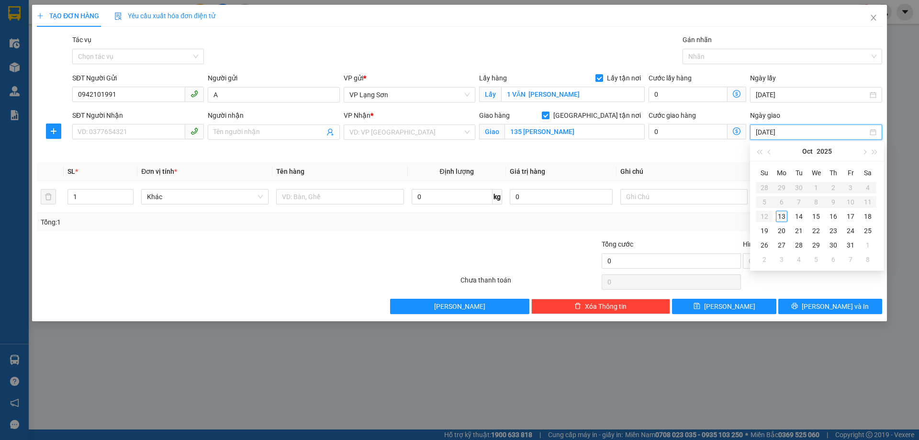
type input "[DATE]"
click at [782, 216] on div "13" at bounding box center [781, 216] width 11 height 11
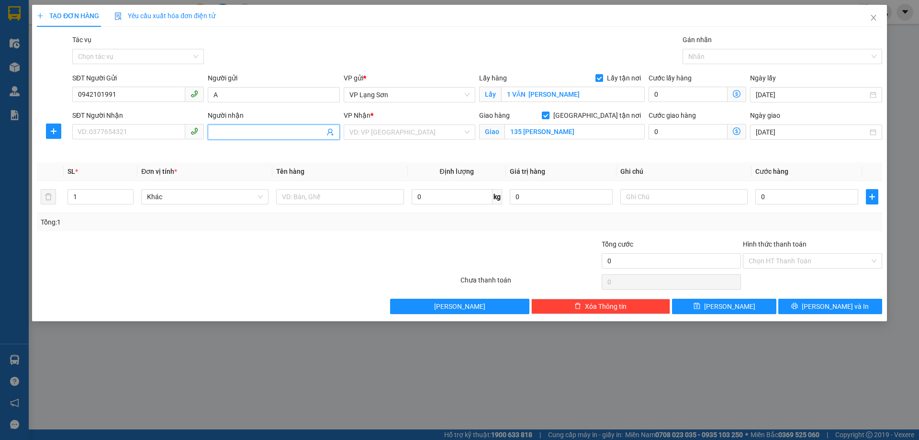
click at [247, 135] on input "Người nhận" at bounding box center [269, 132] width 111 height 11
type input "B"
click at [381, 134] on input "search" at bounding box center [405, 132] width 113 height 14
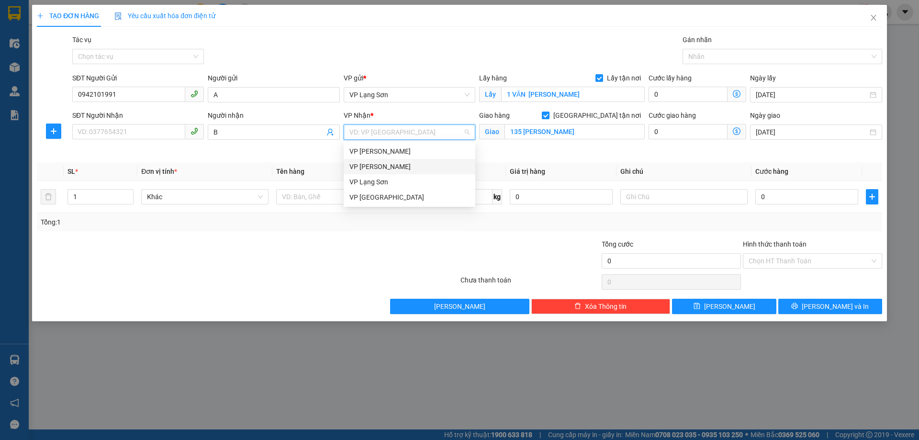
click at [377, 170] on div "VP [PERSON_NAME]" at bounding box center [409, 166] width 120 height 11
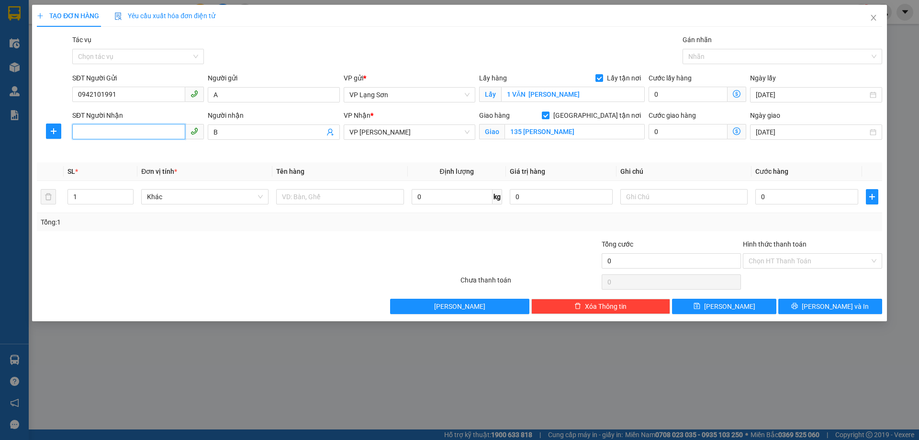
click at [123, 136] on input "SĐT Người Nhận" at bounding box center [128, 131] width 113 height 15
type input "0974040499"
drag, startPoint x: 786, startPoint y: 198, endPoint x: 781, endPoint y: 199, distance: 5.4
click at [786, 198] on input "0" at bounding box center [806, 196] width 103 height 15
type input "1"
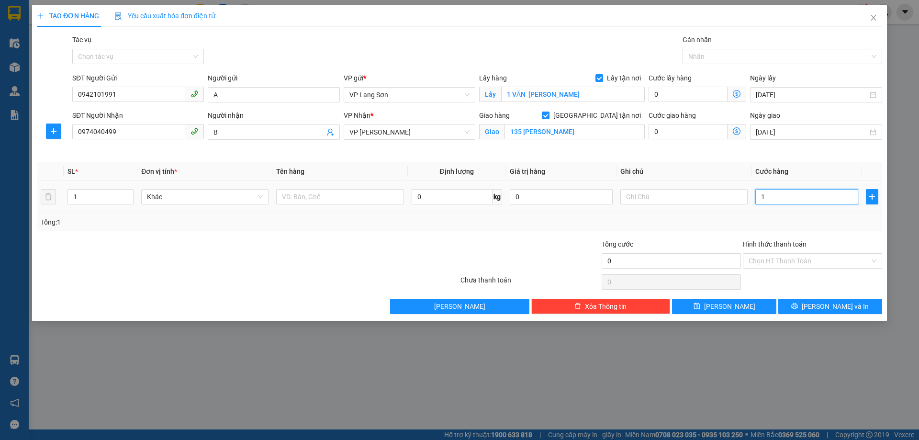
type input "1"
type input "10"
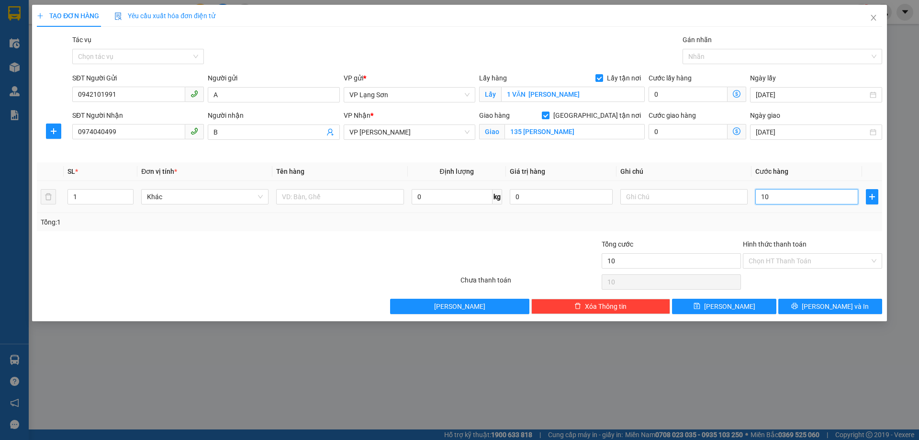
type input "100"
type input "1.000"
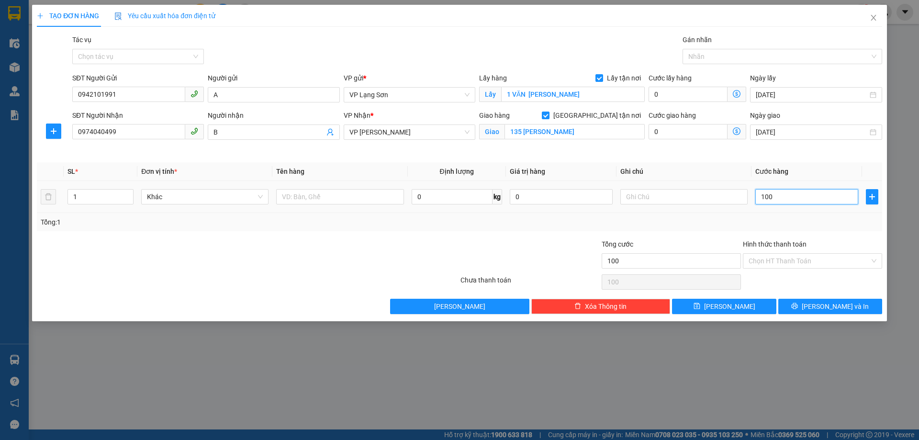
type input "1.000"
type input "10.000"
type input "100.000"
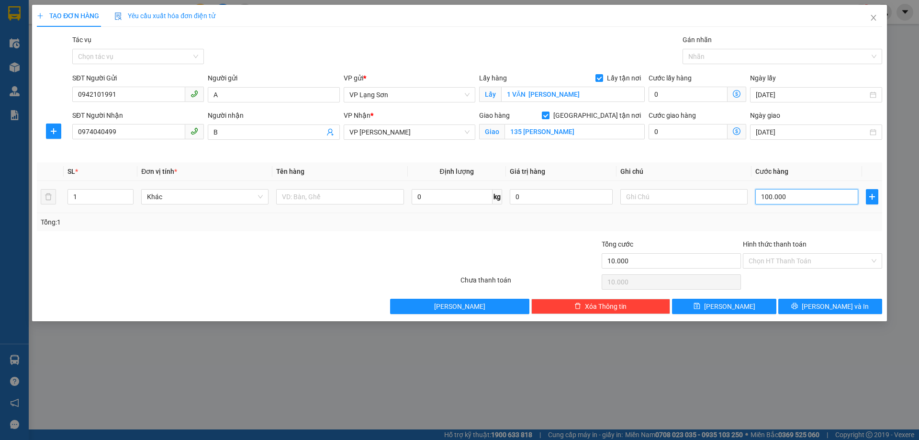
type input "100.000"
click at [649, 198] on input "text" at bounding box center [683, 196] width 127 height 15
type input "NGƯỜI GỬI TT"
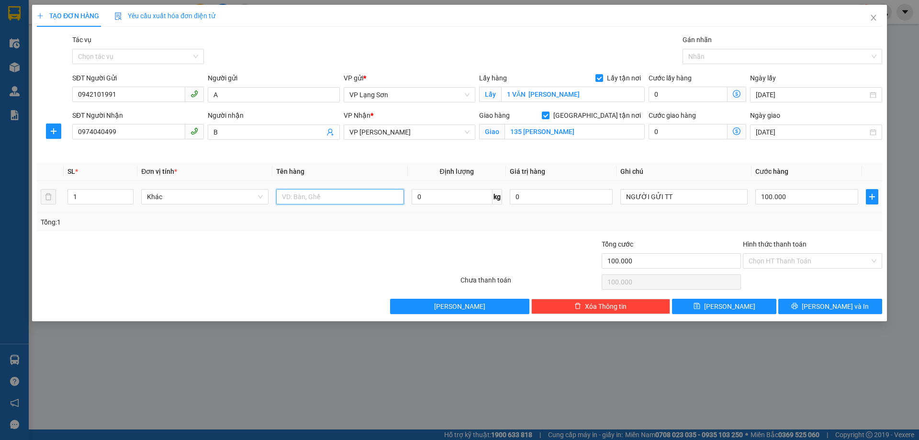
click at [331, 194] on input "text" at bounding box center [339, 196] width 127 height 15
type input "1 THÙNG HỒ SƠ"
drag, startPoint x: 733, startPoint y: 307, endPoint x: 756, endPoint y: 308, distance: 22.5
click at [733, 307] on span "[PERSON_NAME]" at bounding box center [729, 306] width 51 height 11
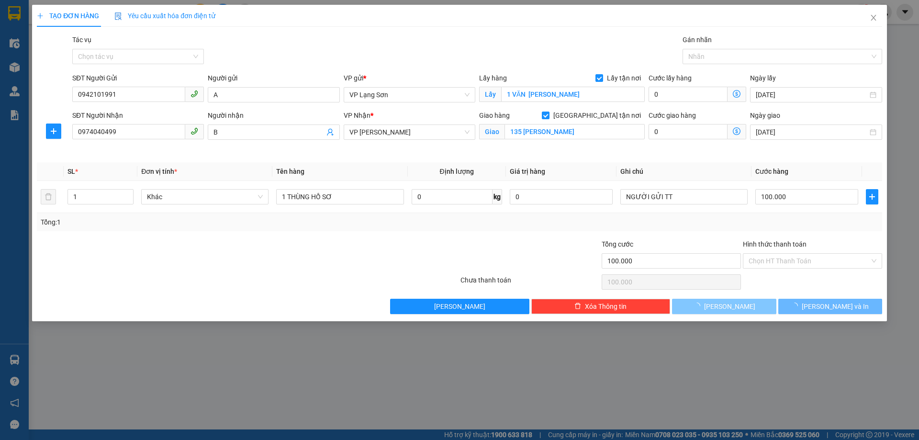
checkbox input "false"
type input "0"
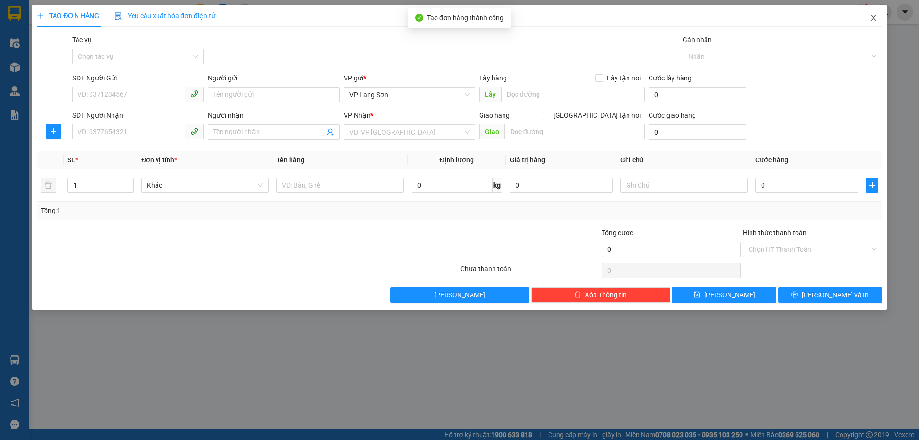
click at [877, 18] on icon "close" at bounding box center [874, 18] width 8 height 8
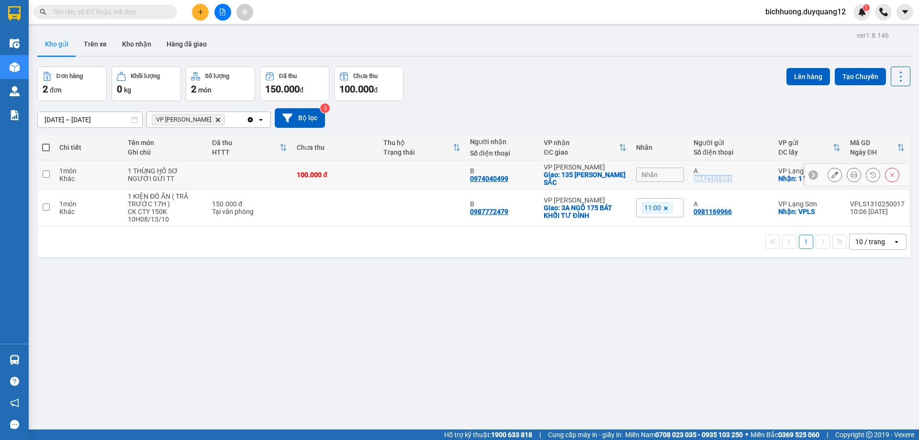
drag, startPoint x: 689, startPoint y: 178, endPoint x: 764, endPoint y: 112, distance: 100.1
click at [733, 180] on td "A 0942101991" at bounding box center [731, 174] width 85 height 29
checkbox input "true"
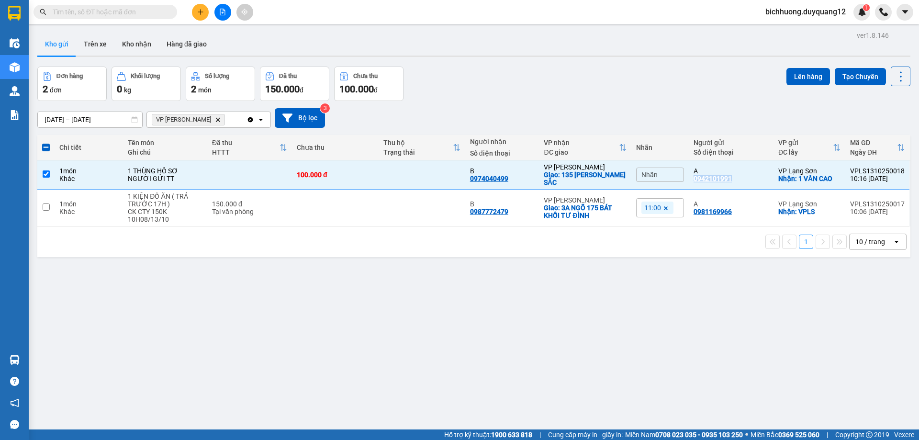
copy div "0942101991"
click at [828, 213] on button at bounding box center [834, 208] width 13 height 17
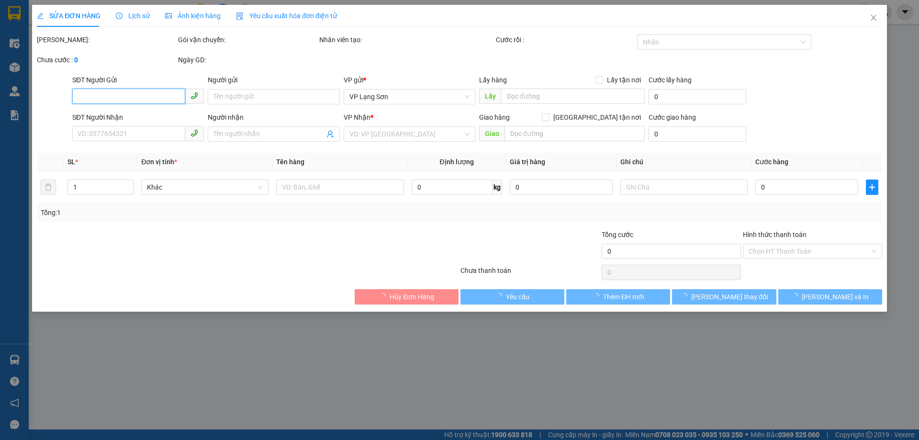
type input "0981169966"
type input "A"
checkbox input "true"
type input "VPLS"
type input "0987772479"
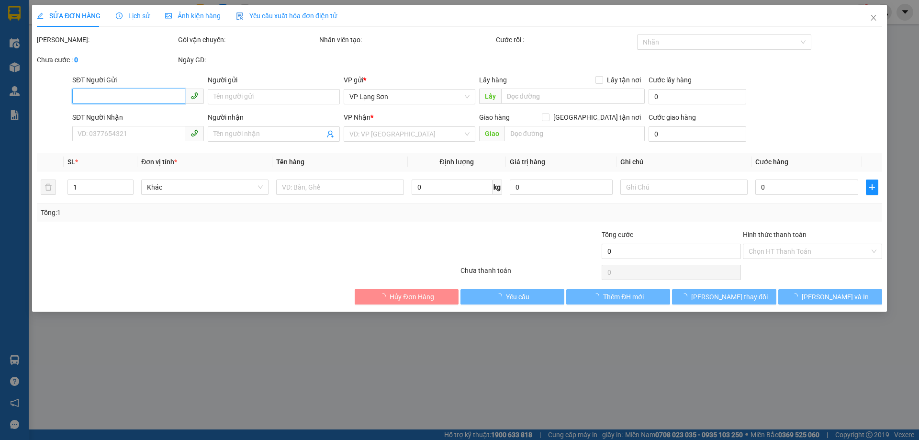
type input "B"
checkbox input "true"
type input "3A NGÕ 175 BÁT KHỐI TƯ ĐÌNH"
type input "150.000"
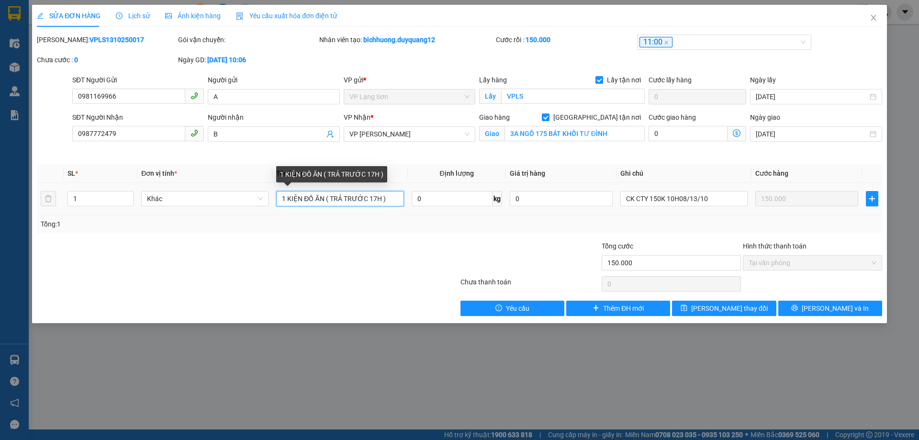
drag, startPoint x: 286, startPoint y: 201, endPoint x: 280, endPoint y: 204, distance: 7.3
click at [280, 204] on input "1 KIỆN ĐỒ ĂN ( TRẢ TRƯỚC 17H )" at bounding box center [339, 198] width 127 height 15
type input "2 KIỆN ĐỒ ĂN ( TRẢ TRƯỚC 17H )"
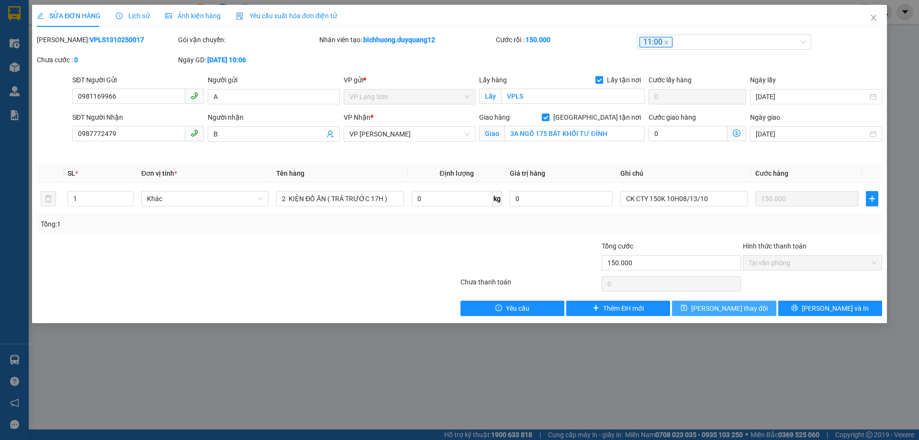
click at [717, 311] on span "[PERSON_NAME] thay đổi" at bounding box center [729, 308] width 77 height 11
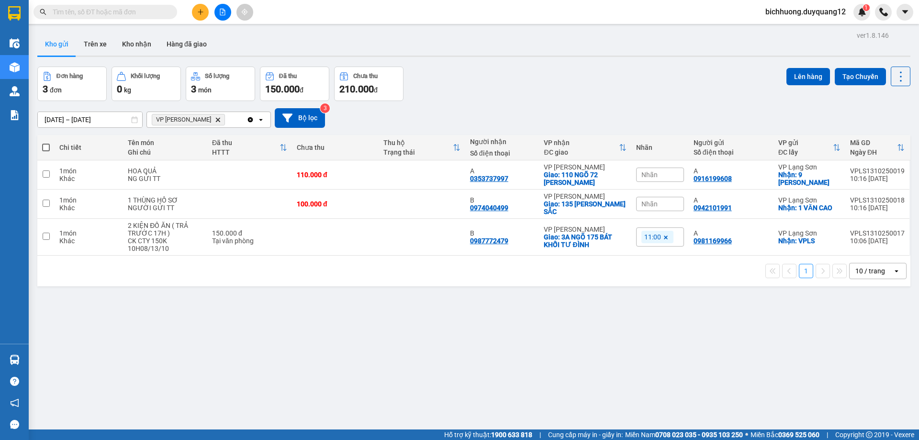
click at [657, 204] on div "Nhãn" at bounding box center [660, 204] width 48 height 14
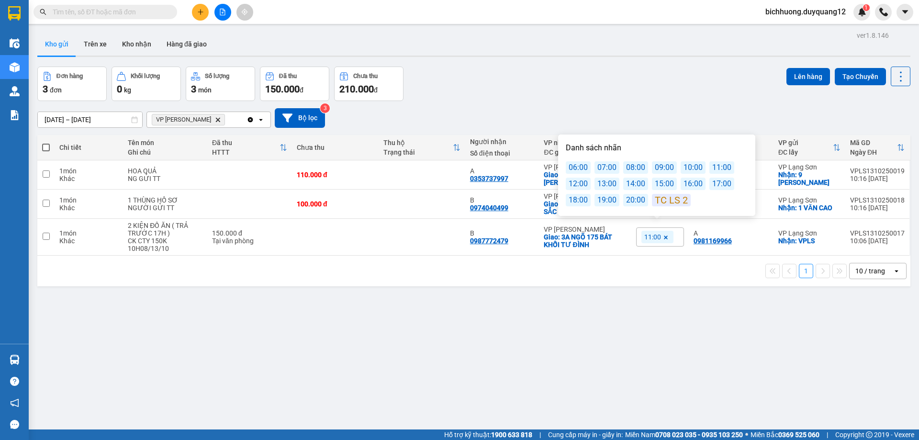
click at [712, 165] on div "11:00" at bounding box center [721, 167] width 25 height 12
click at [713, 115] on div "[DATE] – [DATE] Press the down arrow key to interact with the calendar and sele…" at bounding box center [473, 118] width 873 height 20
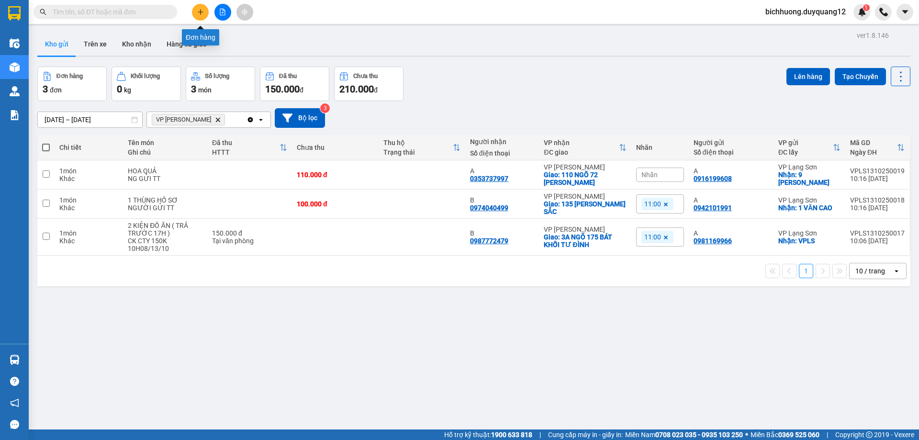
click at [199, 11] on icon "plus" at bounding box center [200, 12] width 7 height 7
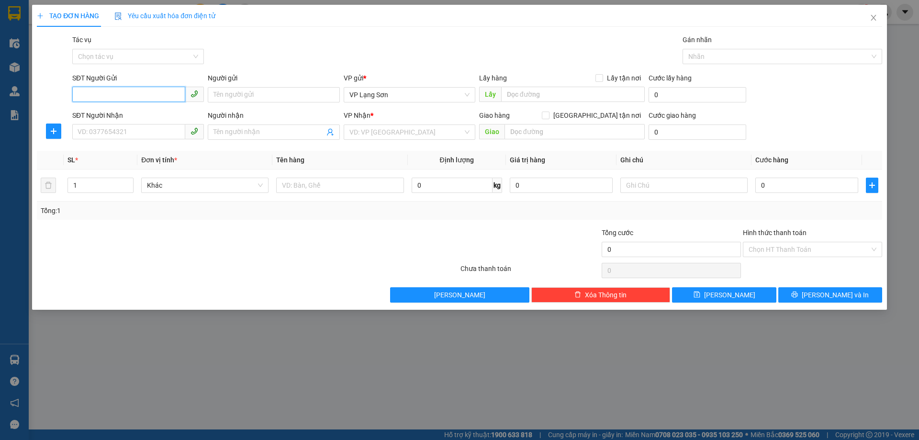
click at [81, 93] on input "SĐT Người Gửi" at bounding box center [128, 94] width 113 height 15
paste input "0915995362"
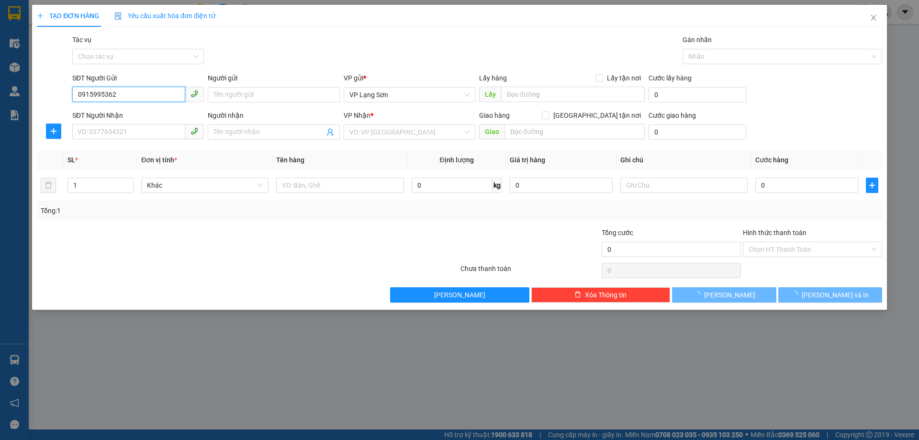
click at [79, 101] on input "0915995362" at bounding box center [128, 94] width 113 height 15
type input "0915995362"
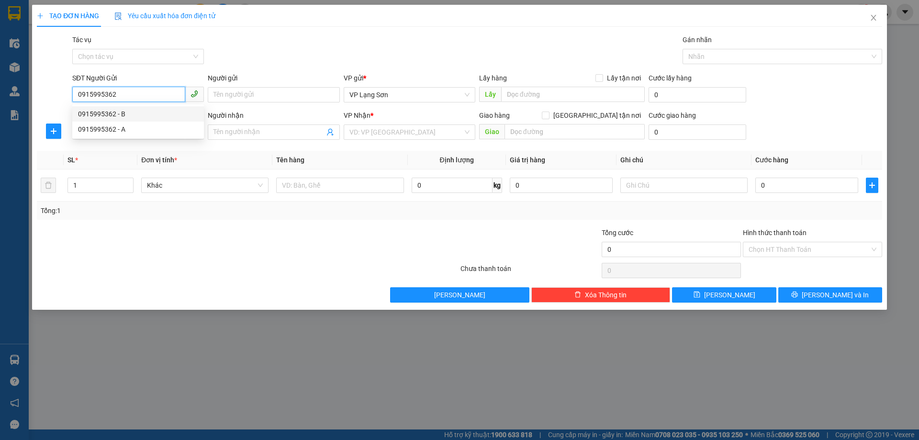
drag, startPoint x: 100, startPoint y: 117, endPoint x: 118, endPoint y: 119, distance: 18.2
click at [100, 117] on div "0915995362 - B" at bounding box center [138, 114] width 120 height 11
type input "B"
checkbox input "true"
type input "42 BÀ TRIỆU"
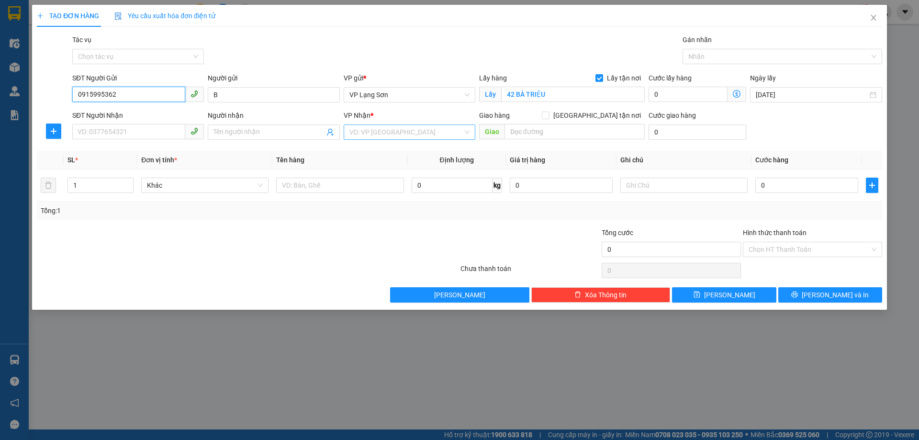
type input "0915995362"
click at [391, 130] on input "search" at bounding box center [405, 132] width 113 height 14
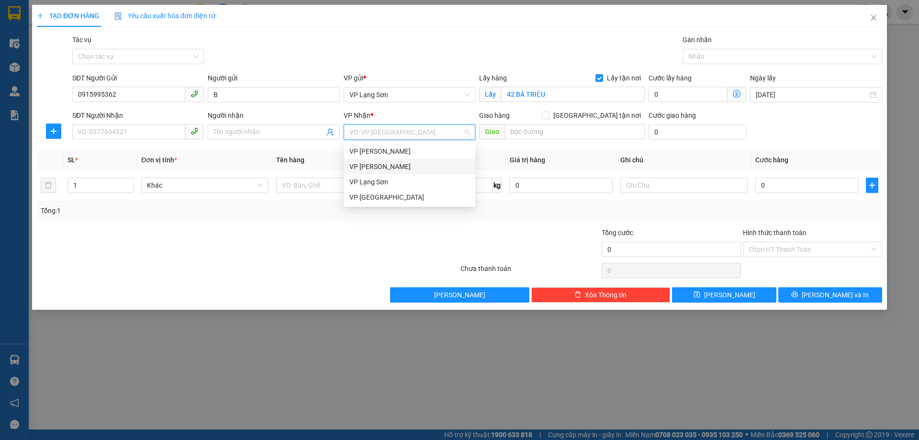
click at [368, 172] on div "VP [PERSON_NAME]" at bounding box center [410, 166] width 132 height 15
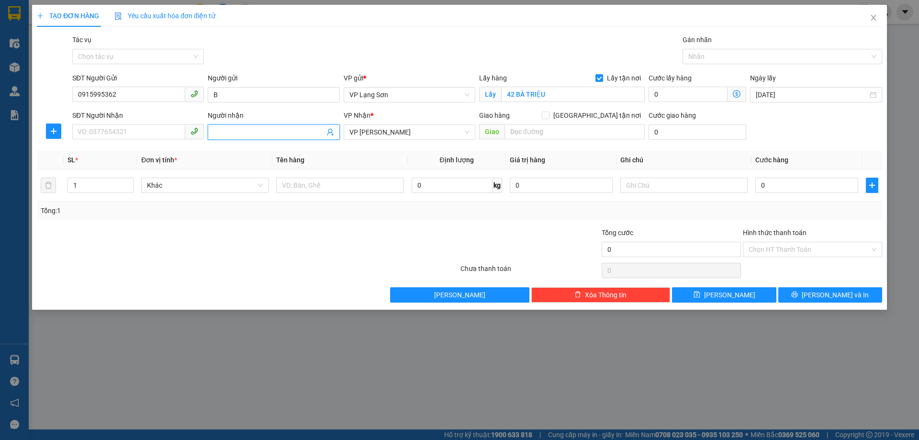
click at [248, 133] on input "Người nhận" at bounding box center [269, 132] width 111 height 11
type input "B"
click at [549, 114] on input "[GEOGRAPHIC_DATA] tận nơi" at bounding box center [545, 115] width 7 height 7
checkbox input "true"
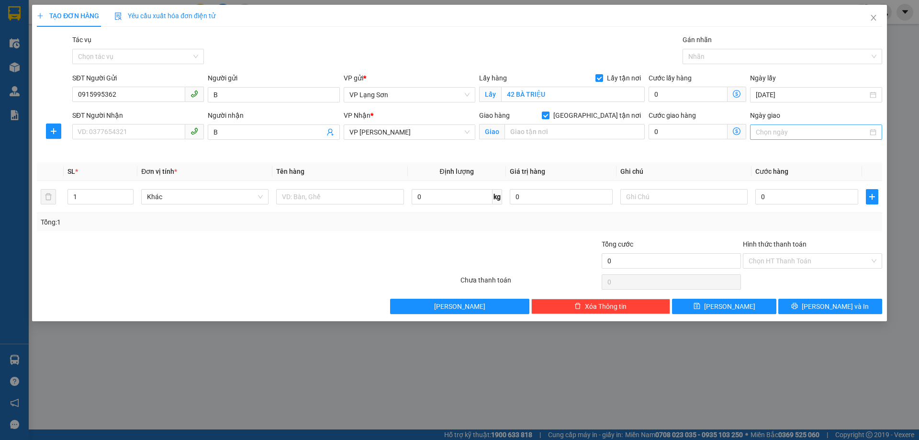
click at [782, 129] on input "Ngày giao" at bounding box center [812, 132] width 112 height 11
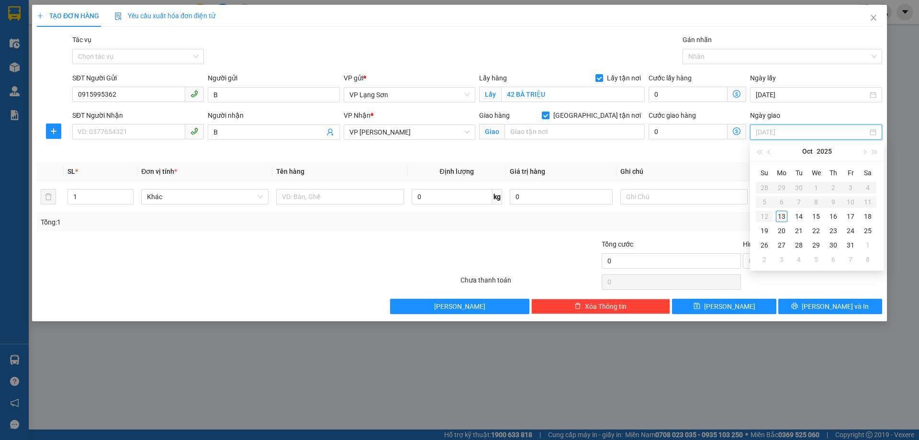
type input "[DATE]"
click at [782, 220] on div "13" at bounding box center [781, 216] width 11 height 11
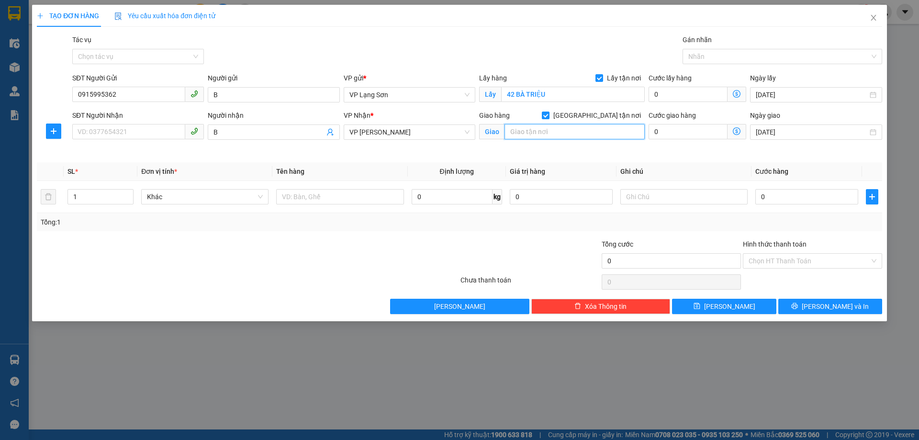
click at [521, 136] on input "text" at bounding box center [575, 131] width 140 height 15
type input "NGÕ"
click at [877, 17] on icon "close" at bounding box center [874, 18] width 8 height 8
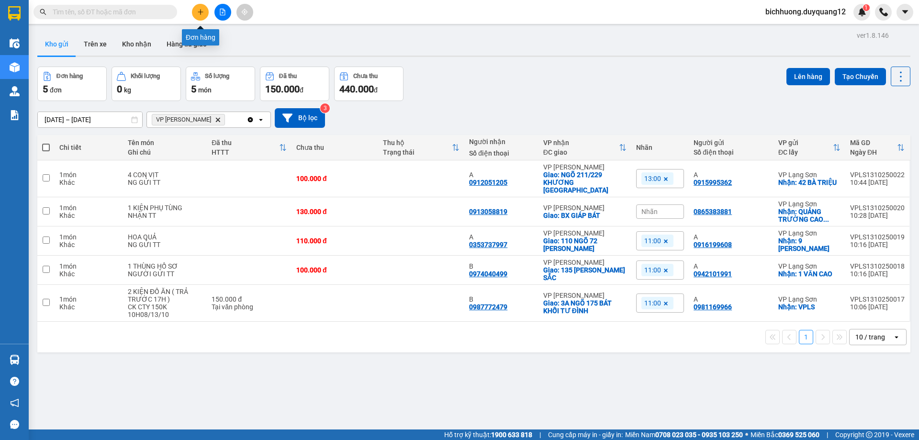
click at [200, 10] on icon "plus" at bounding box center [200, 12] width 7 height 7
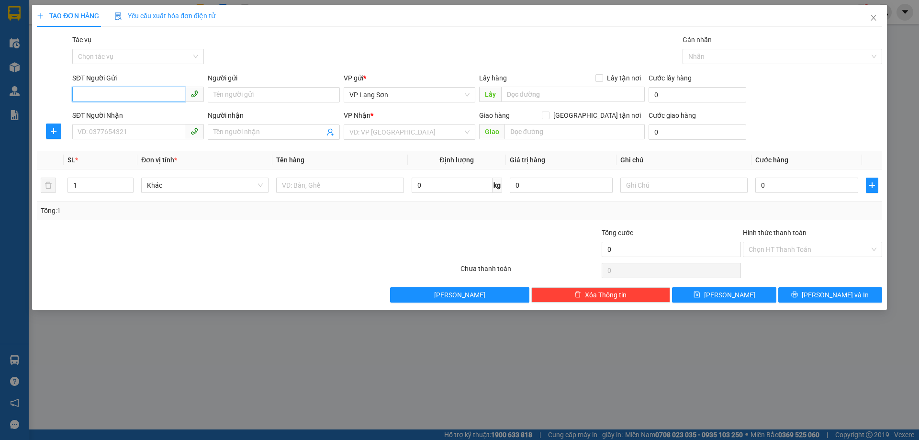
click at [82, 100] on input "SĐT Người Gửi" at bounding box center [128, 94] width 113 height 15
paste input "0828994558"
click at [79, 99] on input "0828994558" at bounding box center [128, 94] width 113 height 15
type input "0828994558"
click at [234, 98] on input "Người gửi" at bounding box center [274, 94] width 132 height 15
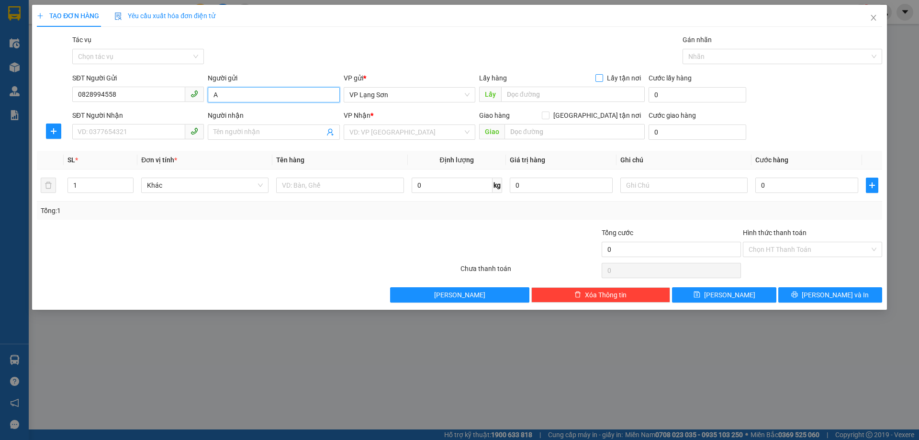
type input "A"
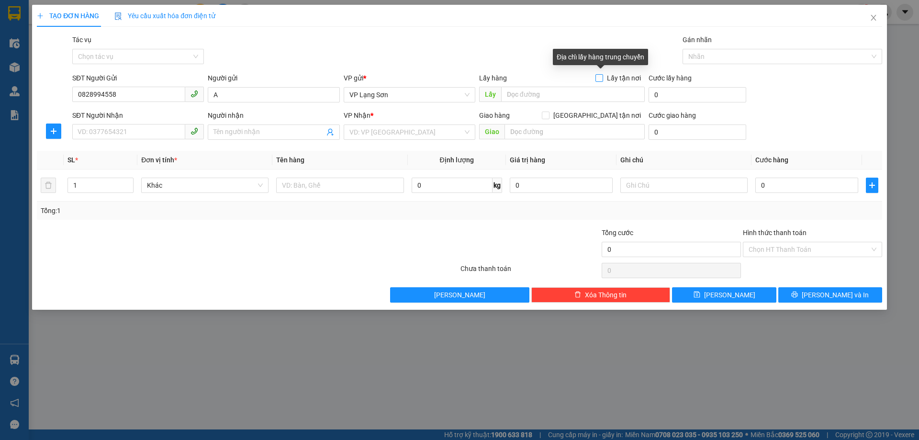
click at [602, 79] on input "Lấy tận nơi" at bounding box center [599, 77] width 7 height 7
checkbox input "true"
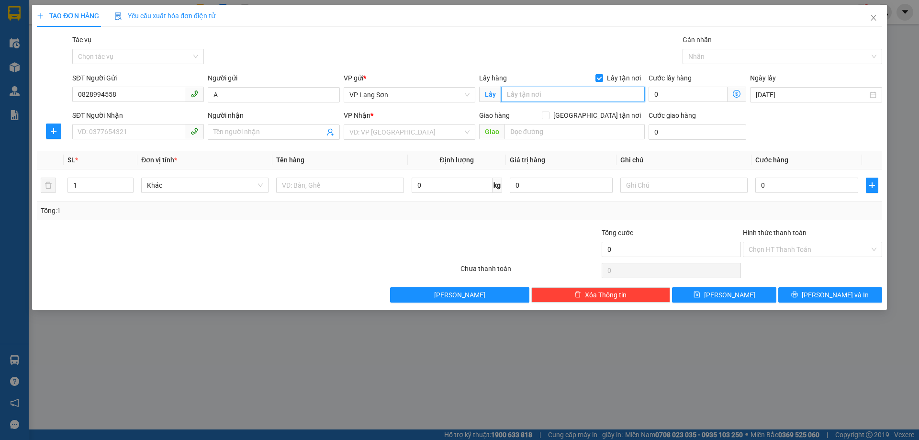
click at [568, 92] on input "text" at bounding box center [573, 94] width 144 height 15
type input "512 MINH KHAI"
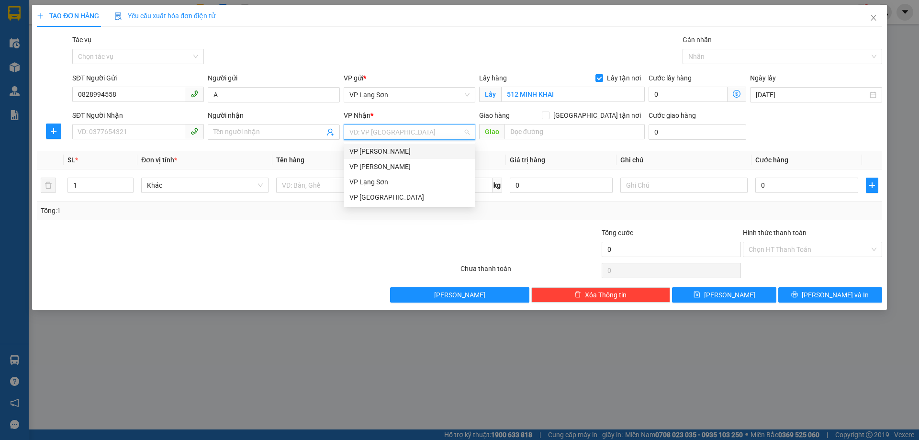
click at [423, 132] on input "search" at bounding box center [405, 132] width 113 height 14
click at [413, 93] on span "VP Lạng Sơn" at bounding box center [409, 95] width 120 height 14
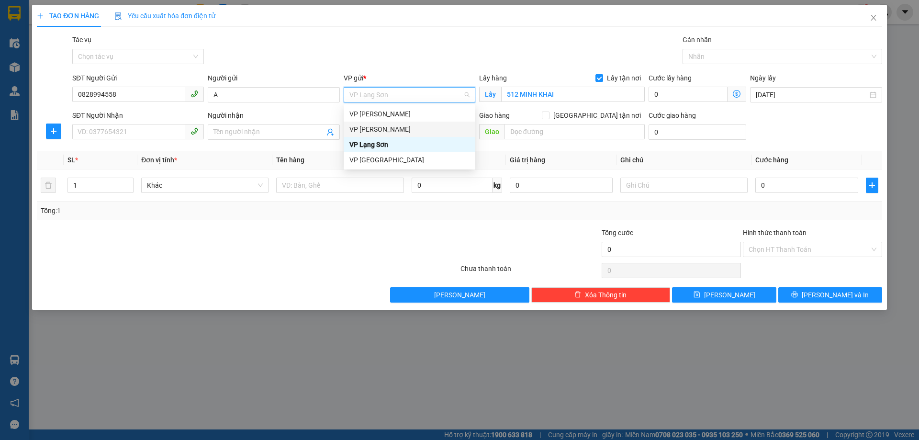
click at [391, 129] on div "VP [PERSON_NAME]" at bounding box center [409, 129] width 120 height 11
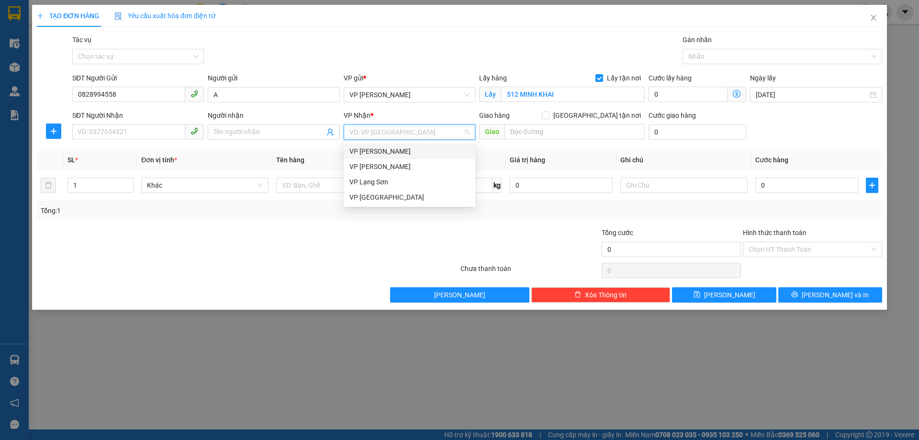
click at [396, 137] on input "search" at bounding box center [405, 132] width 113 height 14
click at [378, 185] on div "VP Lạng Sơn" at bounding box center [409, 182] width 120 height 11
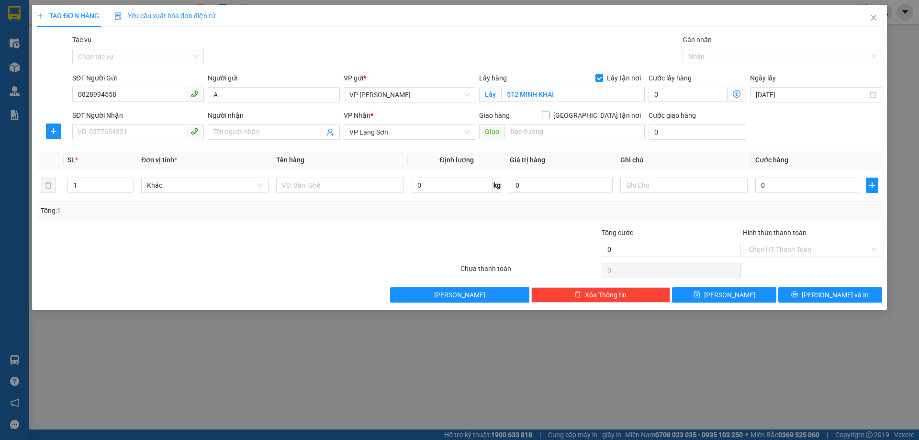
click at [549, 113] on input "[GEOGRAPHIC_DATA] tận nơi" at bounding box center [545, 115] width 7 height 7
checkbox input "true"
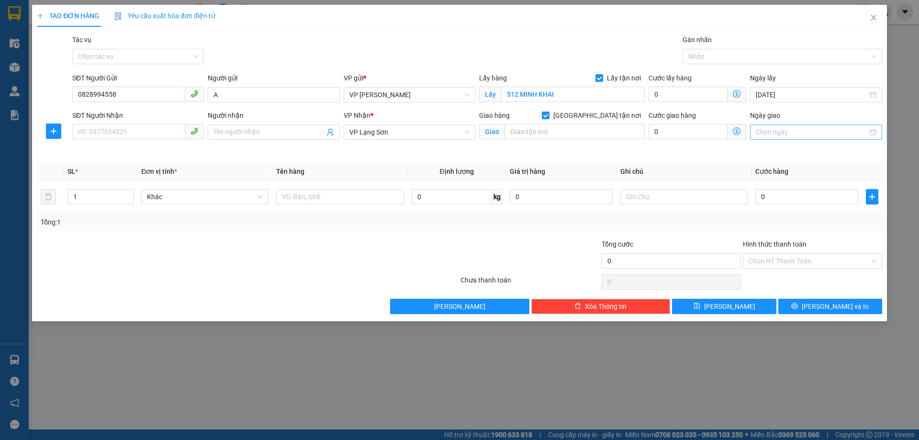
click at [818, 137] on input "Ngày giao" at bounding box center [812, 132] width 112 height 11
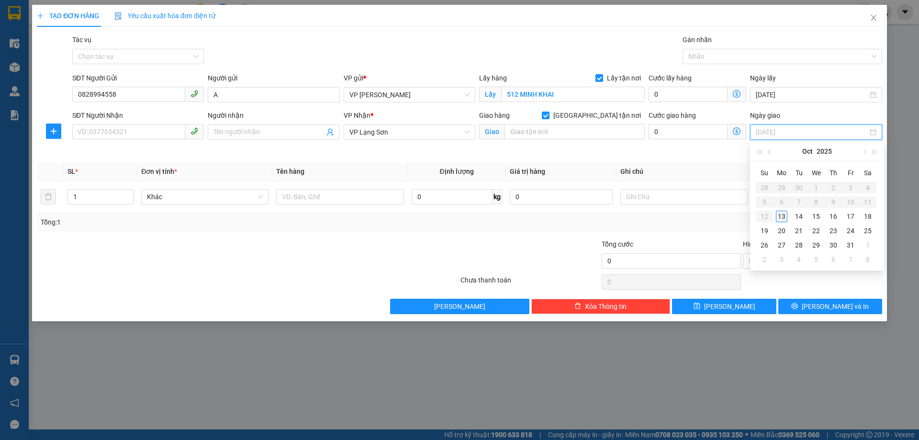
type input "[DATE]"
click at [786, 215] on div "13" at bounding box center [781, 216] width 11 height 11
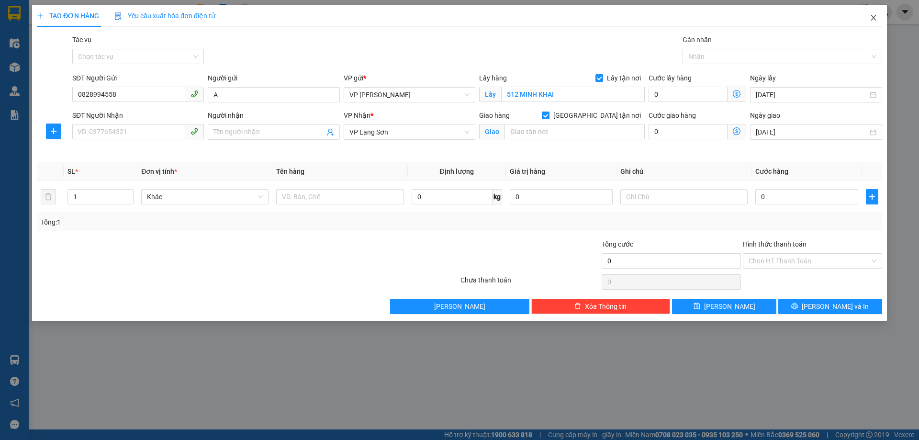
click at [874, 17] on icon "close" at bounding box center [874, 18] width 8 height 8
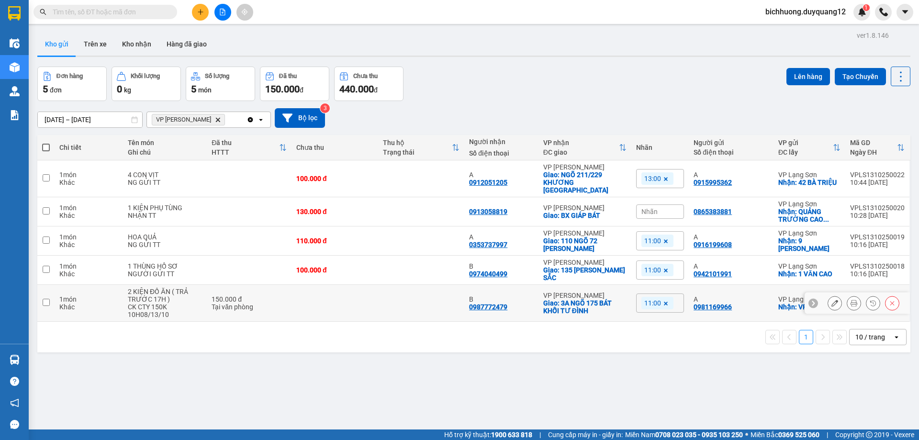
click at [44, 299] on input "checkbox" at bounding box center [46, 302] width 7 height 7
checkbox input "true"
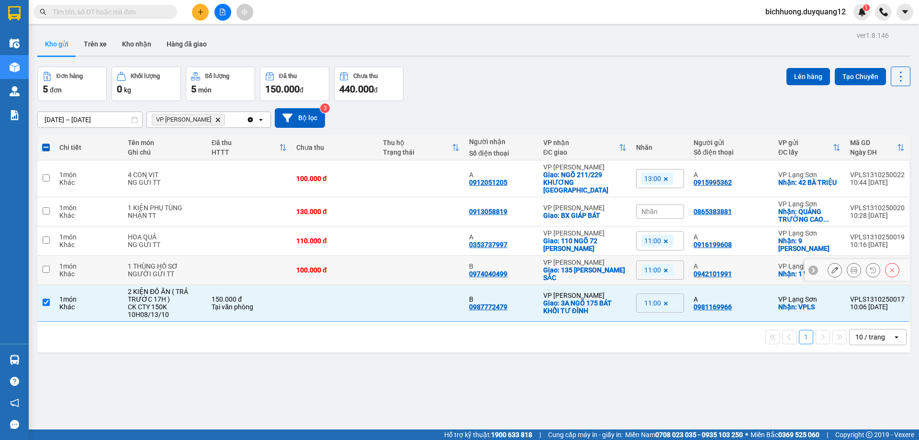
drag, startPoint x: 44, startPoint y: 263, endPoint x: 48, endPoint y: 246, distance: 17.7
click at [44, 266] on input "checkbox" at bounding box center [46, 269] width 7 height 7
checkbox input "true"
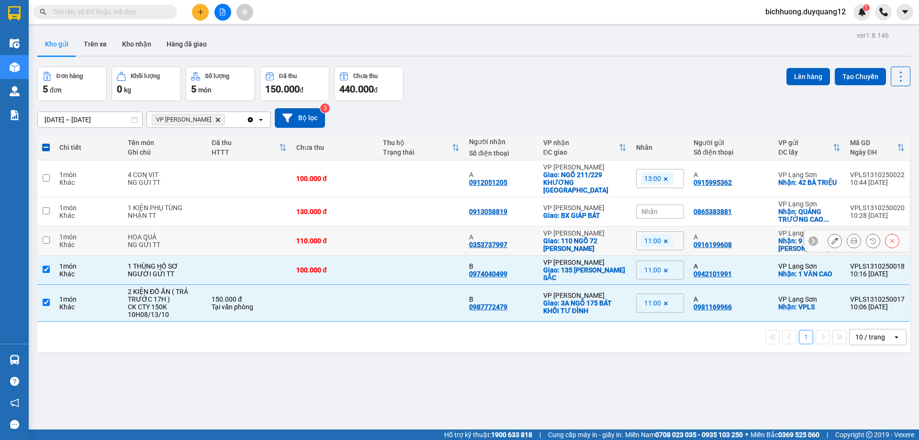
click at [45, 236] on input "checkbox" at bounding box center [46, 239] width 7 height 7
checkbox input "true"
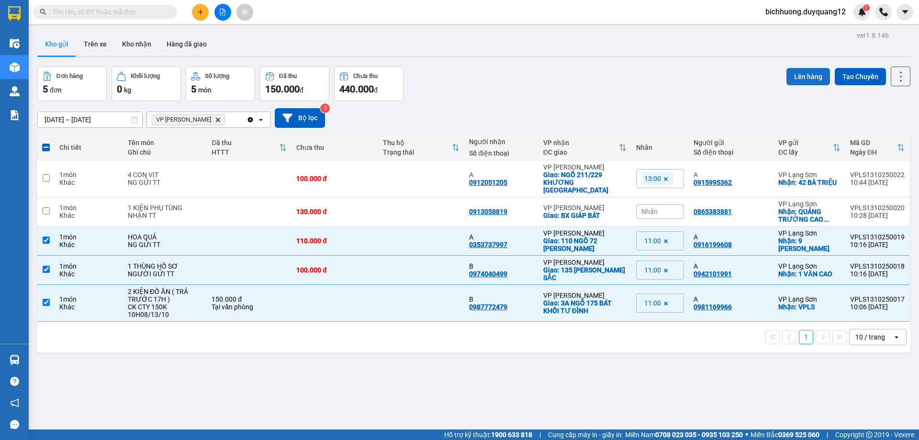
click at [795, 75] on button "Lên hàng" at bounding box center [809, 76] width 44 height 17
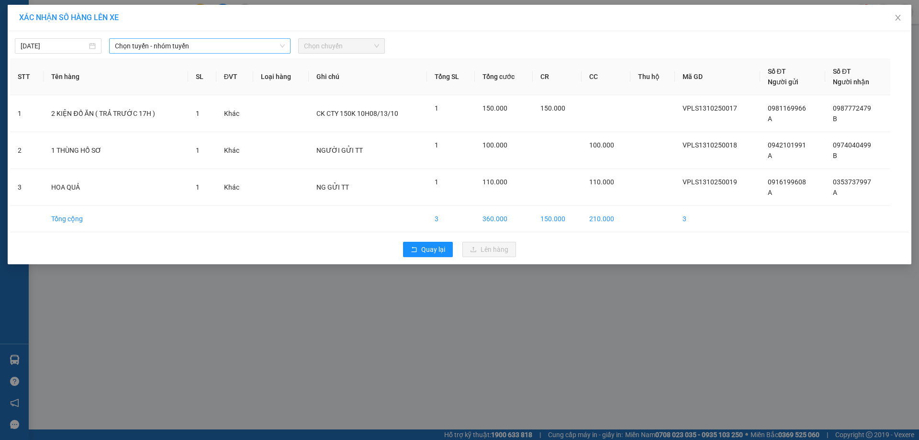
click at [280, 46] on icon "down" at bounding box center [283, 46] width 6 height 6
click at [233, 43] on span "Chọn tuyến - nhóm tuyến" at bounding box center [200, 46] width 170 height 14
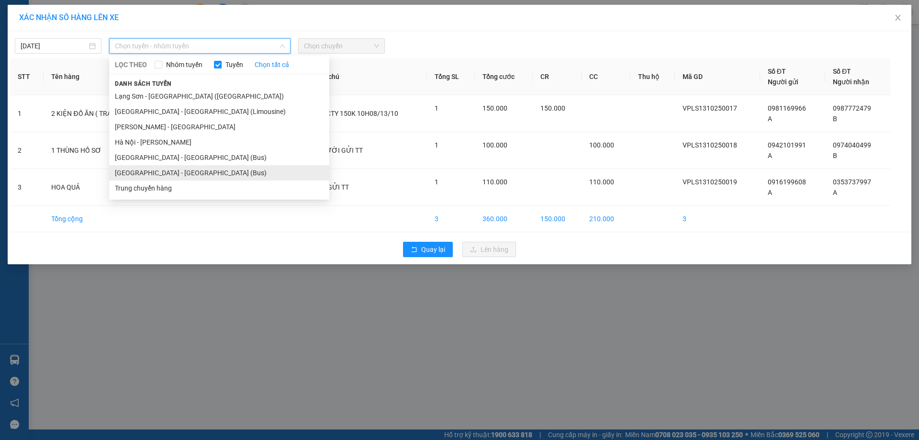
click at [143, 176] on li "[GEOGRAPHIC_DATA] - [GEOGRAPHIC_DATA] (Bus)" at bounding box center [219, 172] width 220 height 15
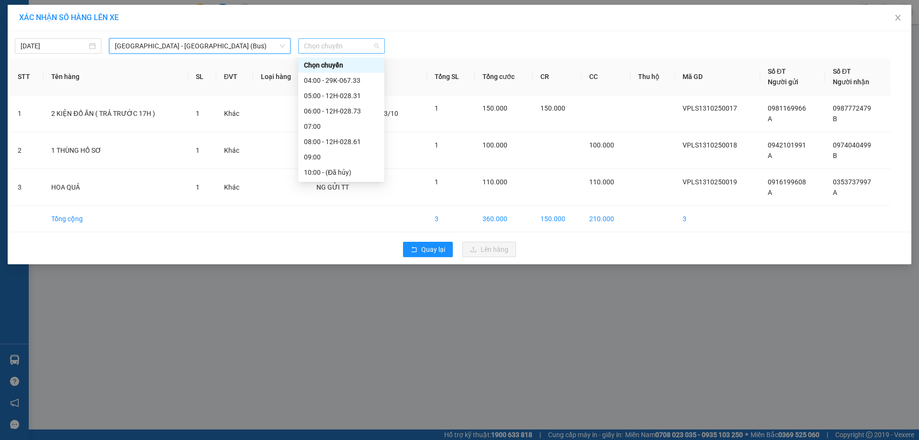
click at [376, 44] on span "Chọn chuyến" at bounding box center [341, 46] width 75 height 14
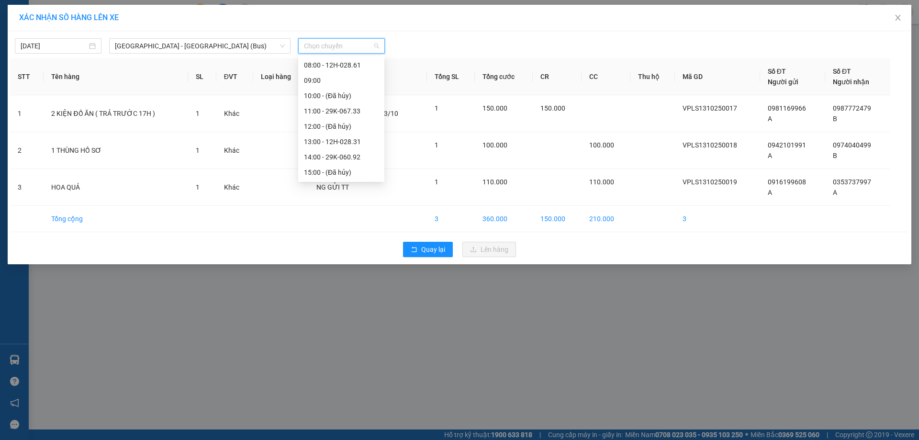
scroll to position [87, 0]
click at [313, 101] on div "11:00 - 29K-067.33" at bounding box center [341, 101] width 75 height 11
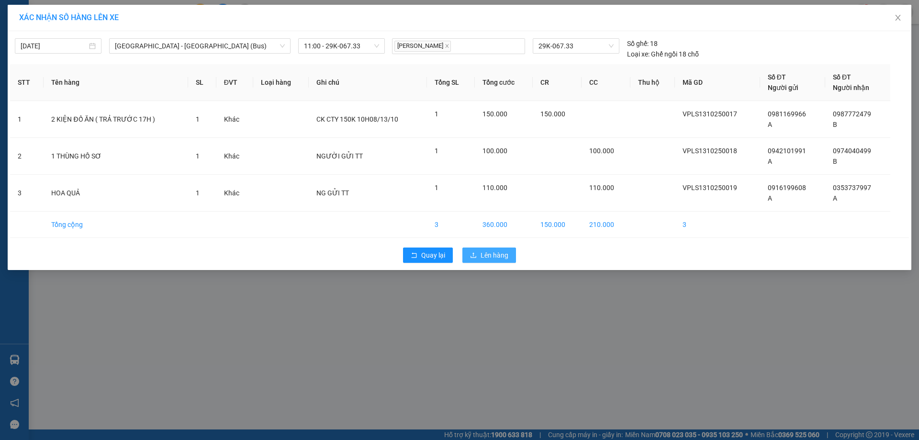
drag, startPoint x: 490, startPoint y: 252, endPoint x: 586, endPoint y: 241, distance: 96.8
click at [491, 252] on span "Lên hàng" at bounding box center [495, 255] width 28 height 11
